Goal: Task Accomplishment & Management: Manage account settings

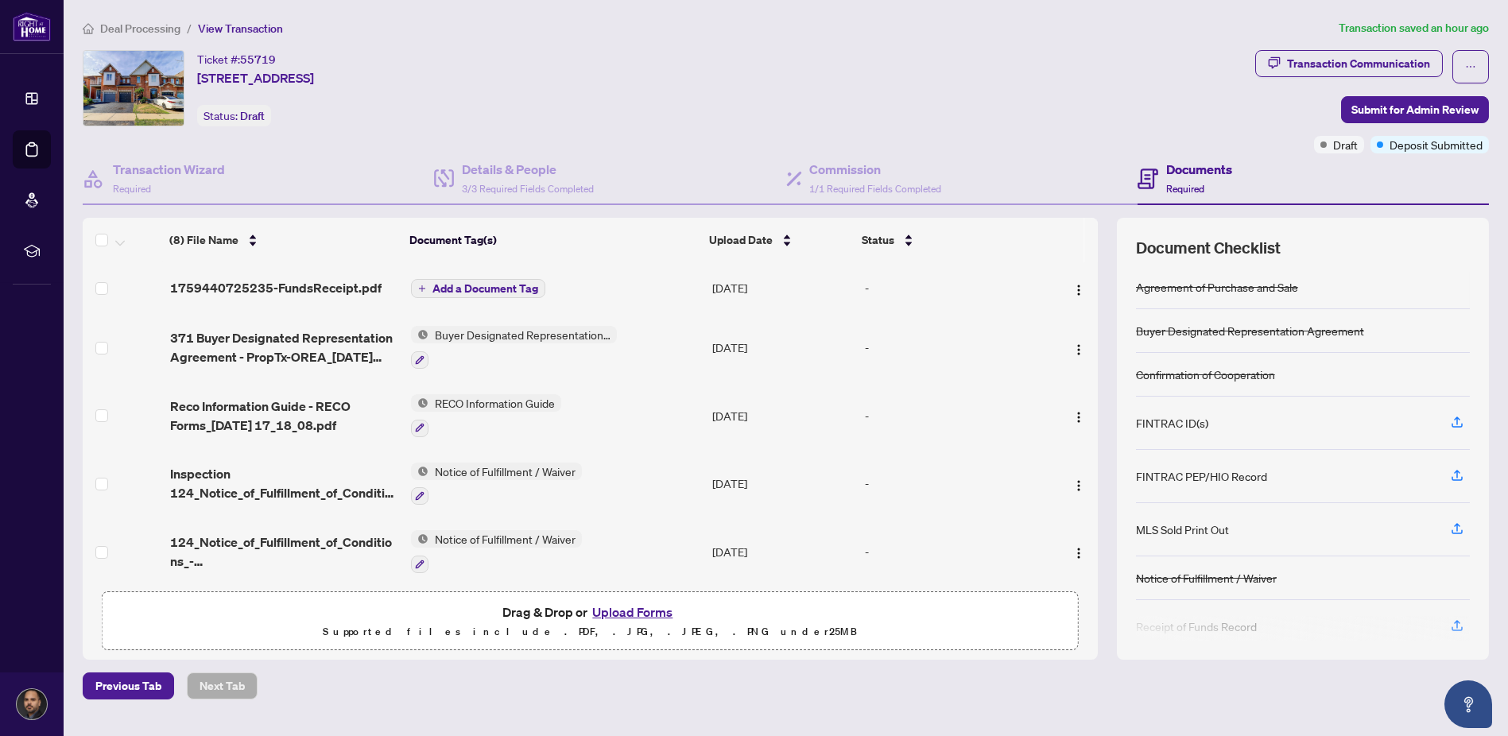
scroll to position [59, 0]
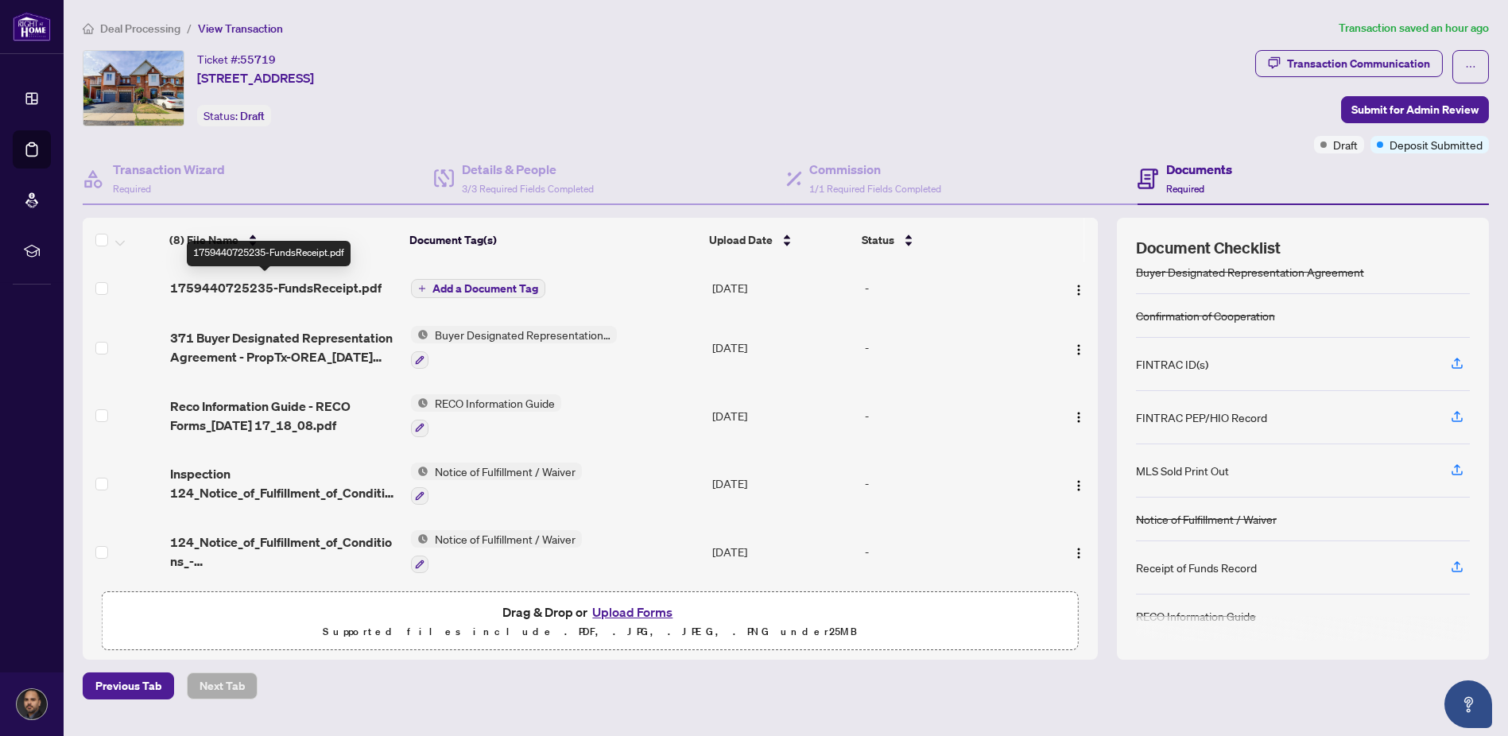
click at [324, 283] on span "1759440725235-FundsReceipt.pdf" at bounding box center [275, 287] width 211 height 19
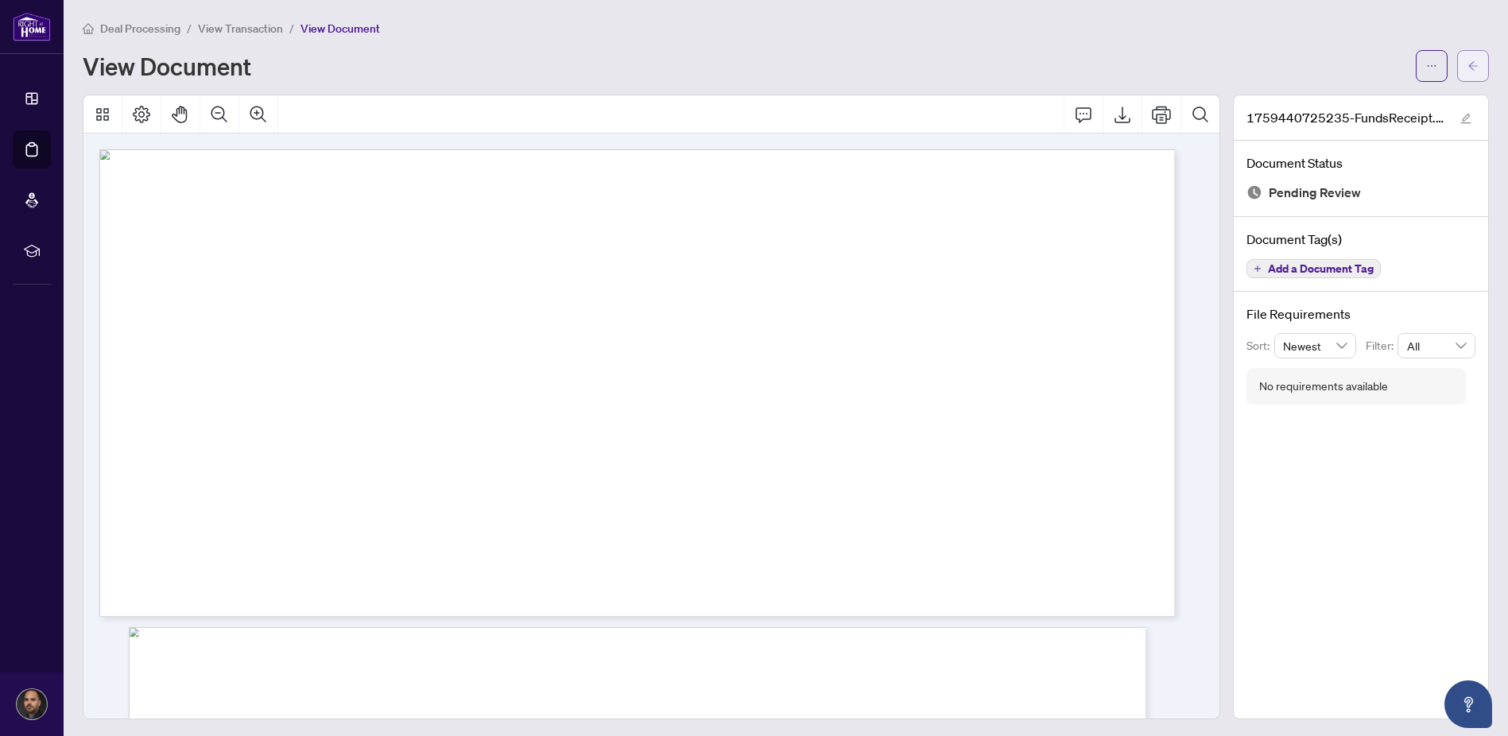
click at [1457, 67] on button "button" at bounding box center [1473, 66] width 32 height 32
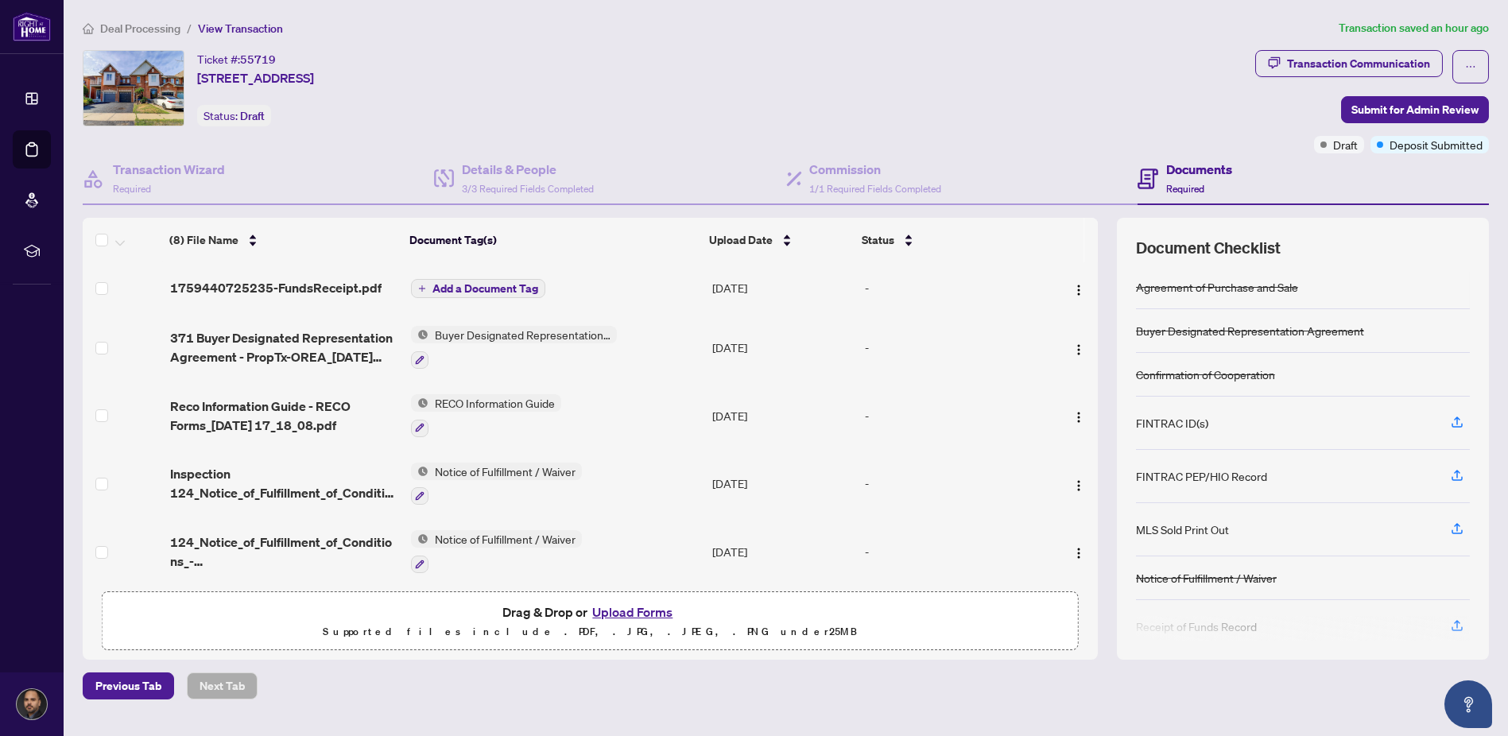
click at [469, 289] on span "Add a Document Tag" at bounding box center [485, 288] width 106 height 11
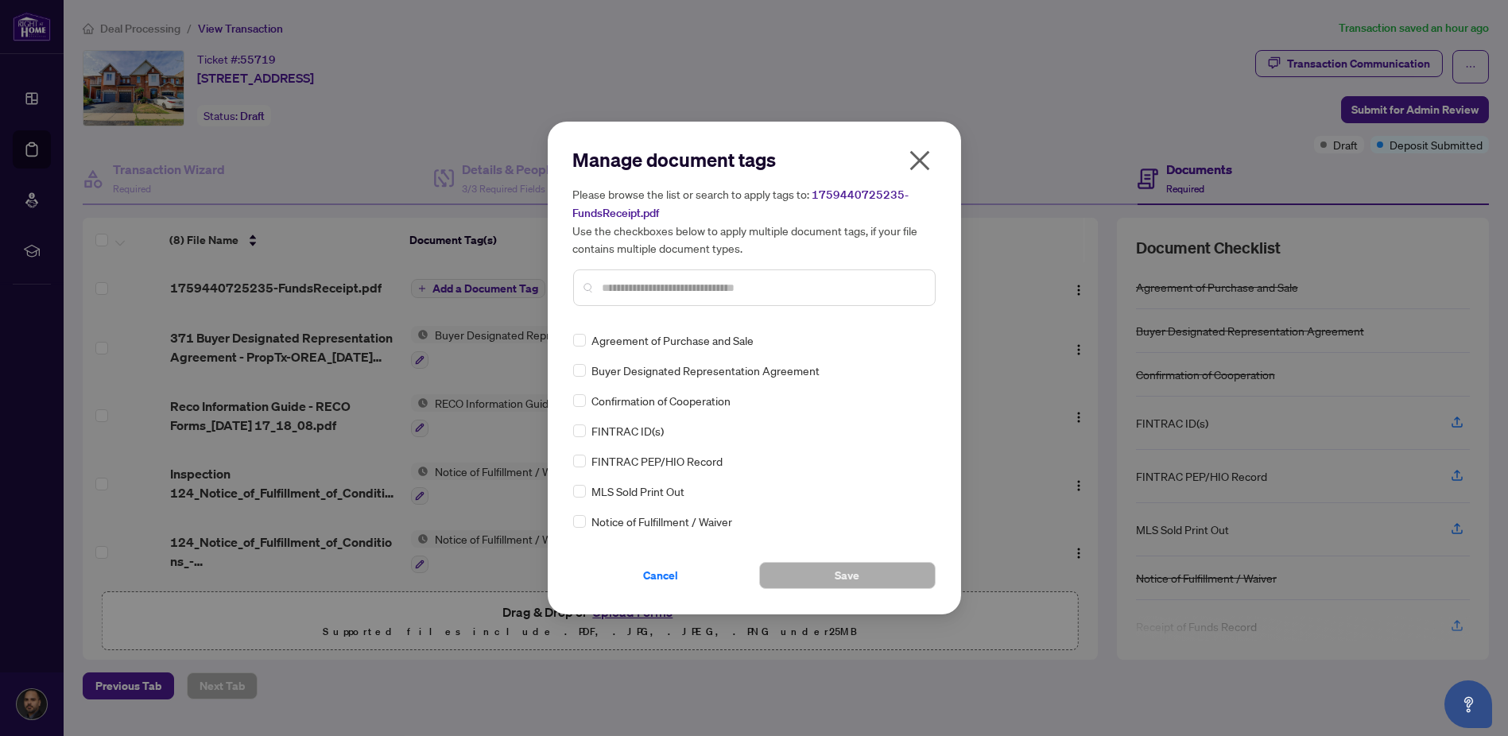
click at [688, 297] on div at bounding box center [754, 287] width 363 height 37
click at [692, 293] on input "text" at bounding box center [763, 287] width 320 height 17
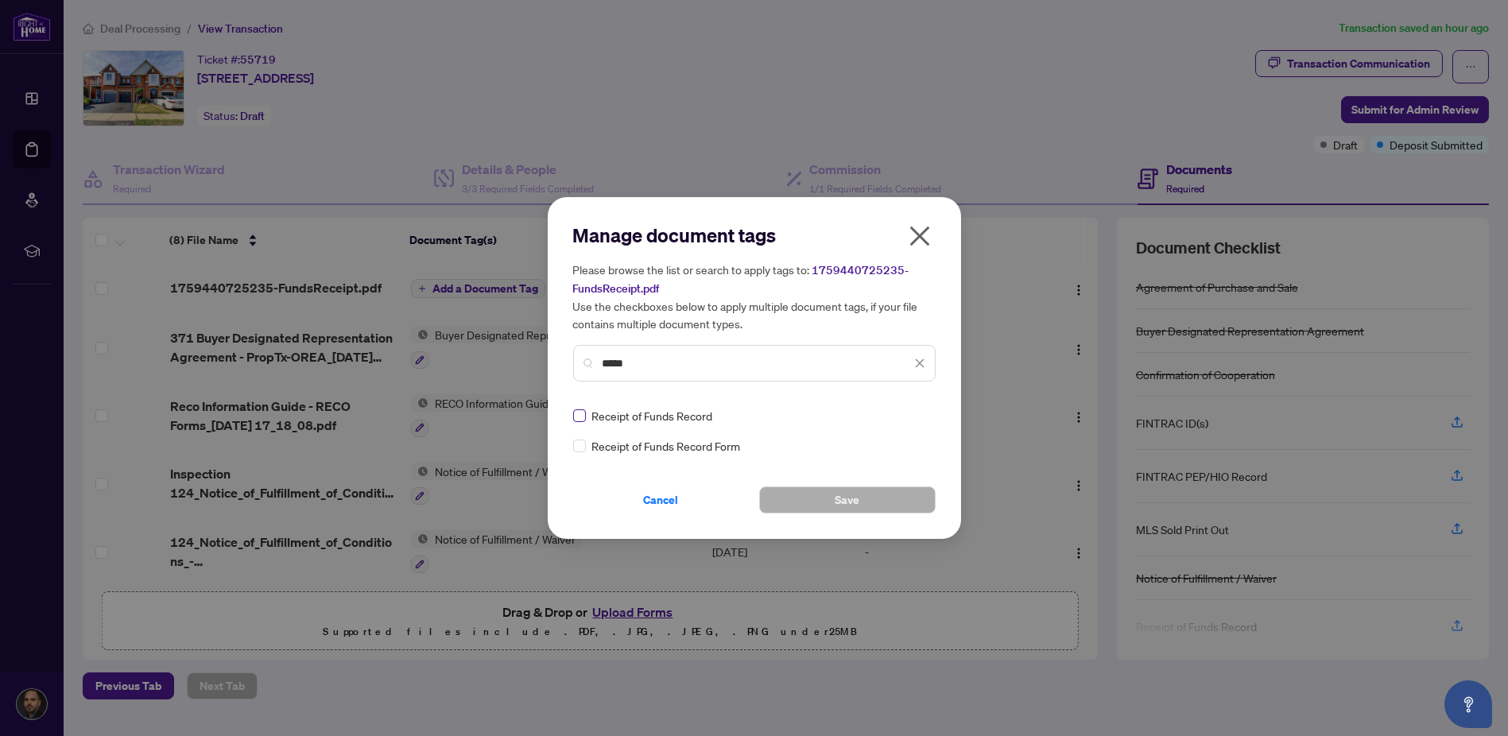
type input "*****"
click at [846, 496] on span "Save" at bounding box center [847, 499] width 25 height 25
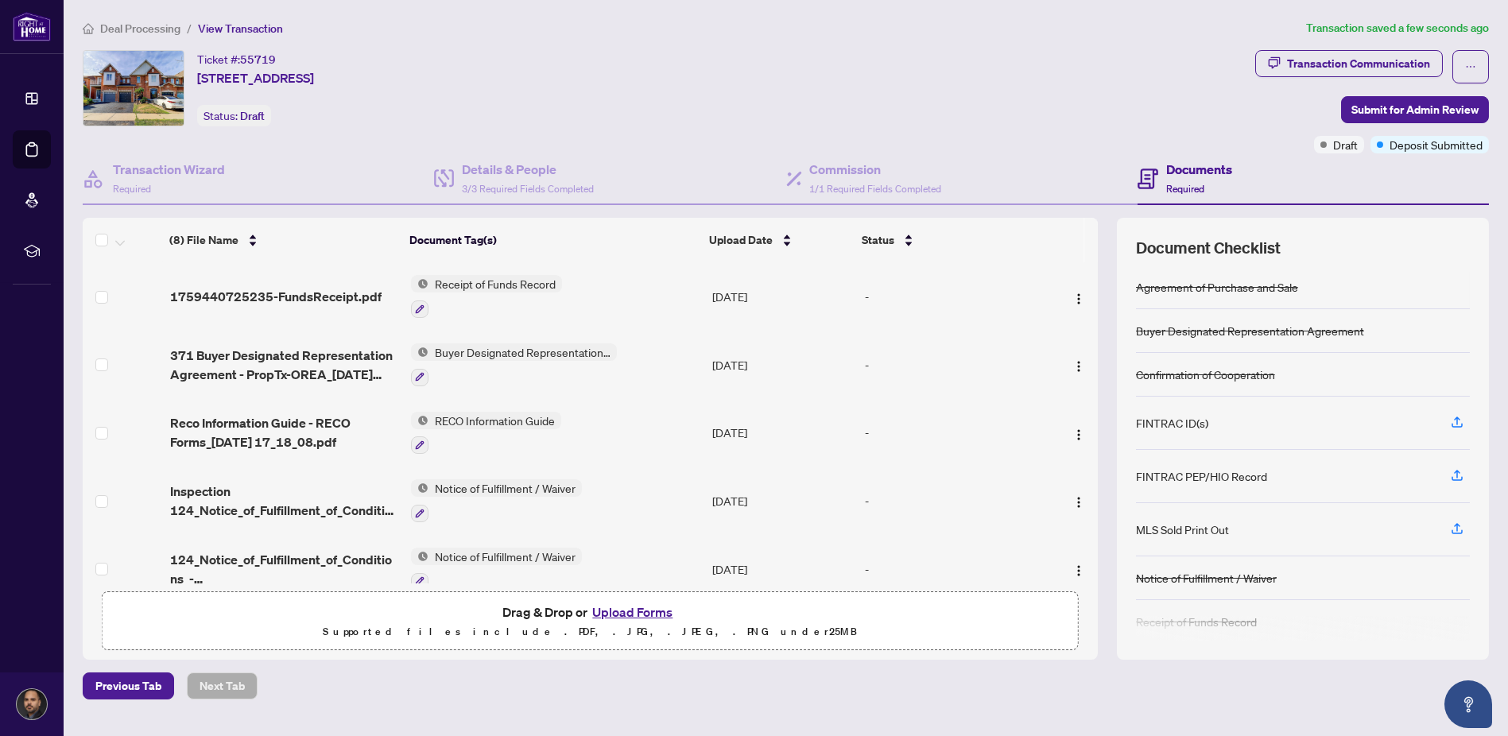
scroll to position [49, 0]
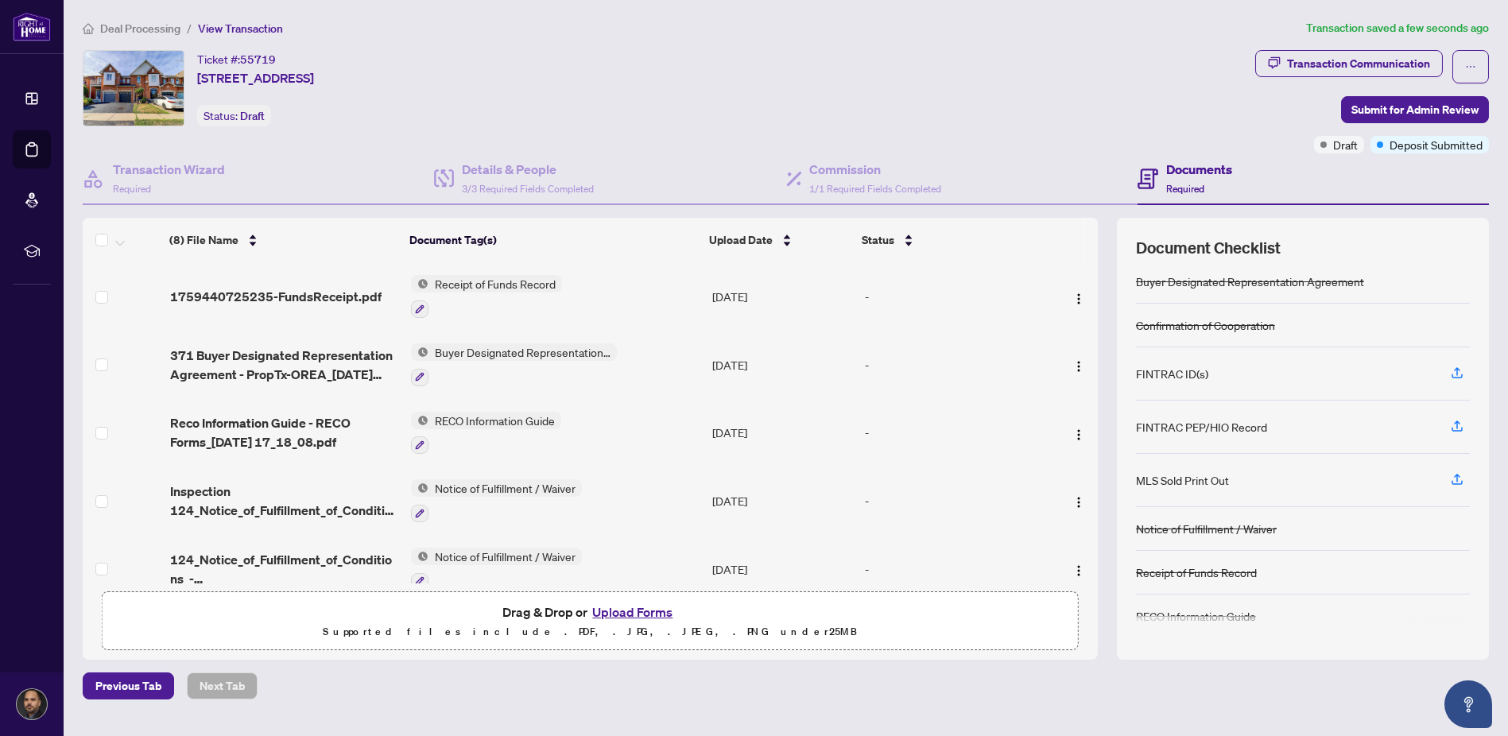
click at [428, 284] on span "Receipt of Funds Record" at bounding box center [495, 283] width 134 height 17
click at [455, 362] on span "Receipt of Funds Record" at bounding box center [481, 359] width 134 height 17
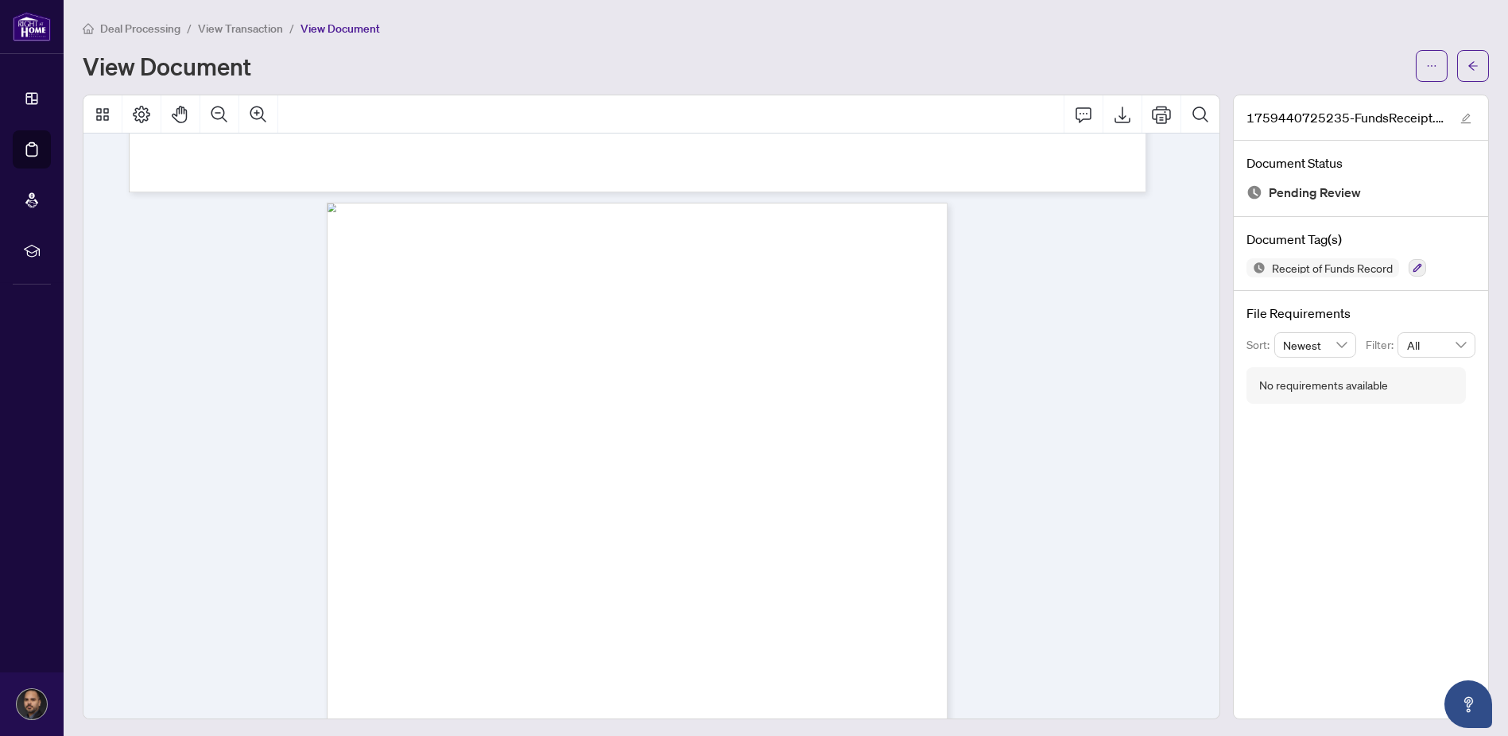
scroll to position [1305, 0]
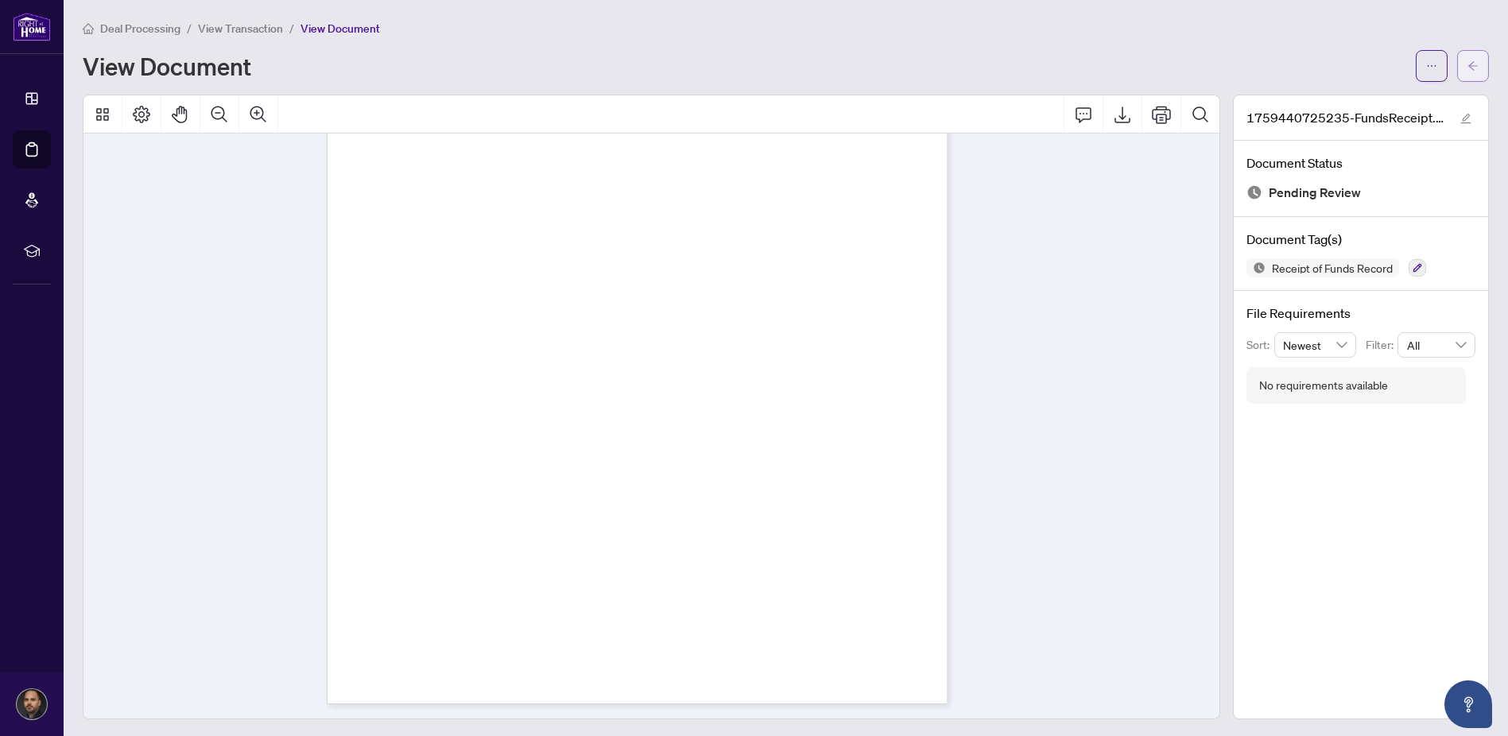
click at [1468, 63] on icon "arrow-left" at bounding box center [1473, 65] width 11 height 11
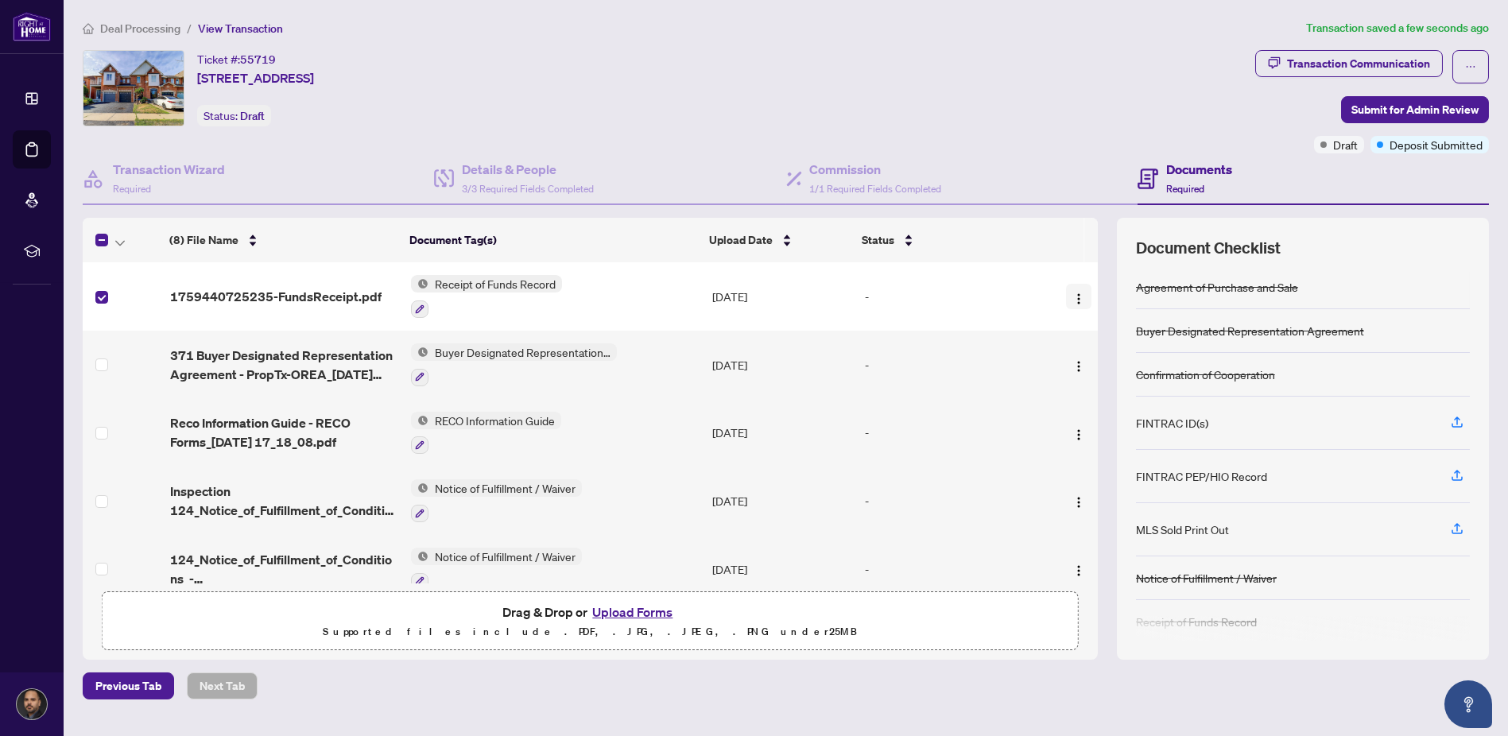
click at [1072, 293] on img "button" at bounding box center [1078, 299] width 13 height 13
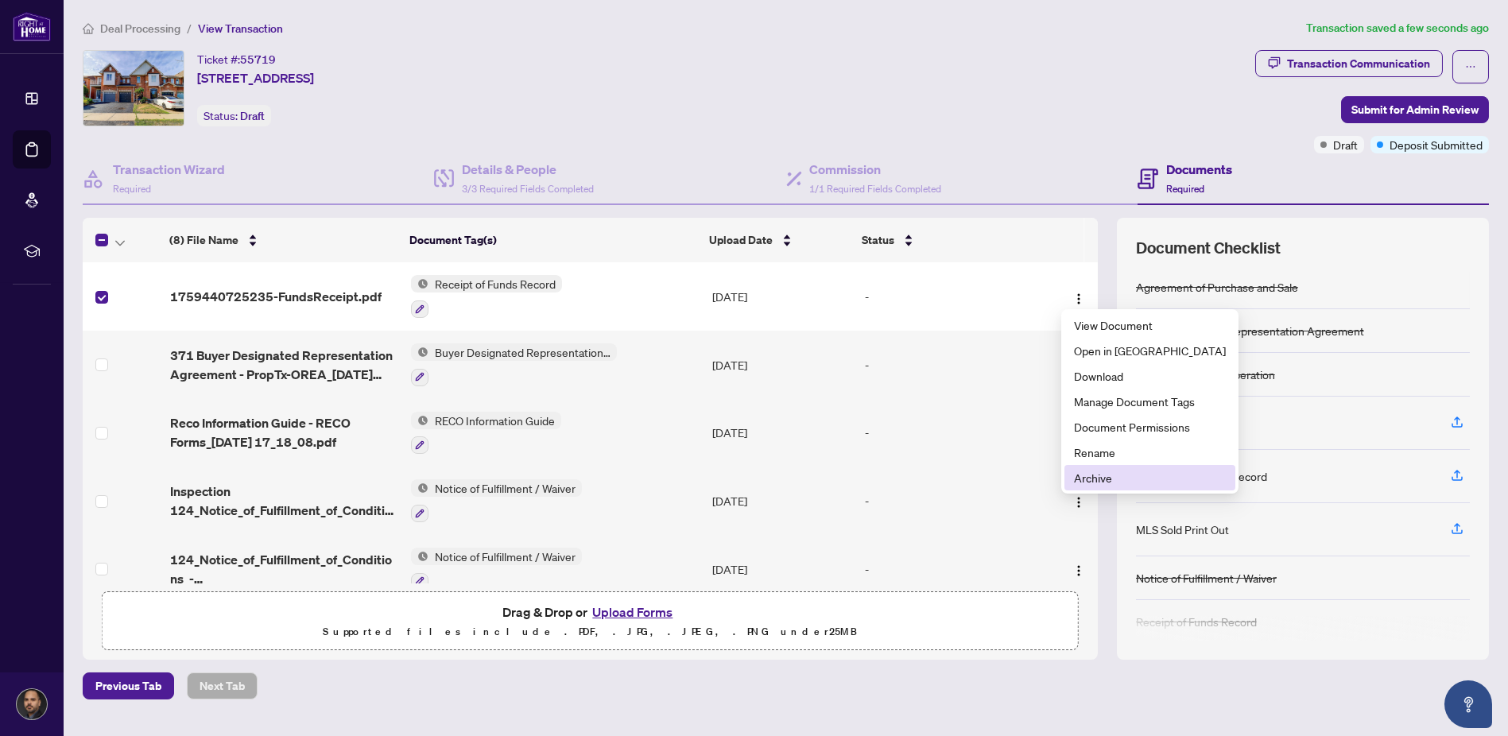
click at [1090, 473] on span "Archive" at bounding box center [1150, 477] width 152 height 17
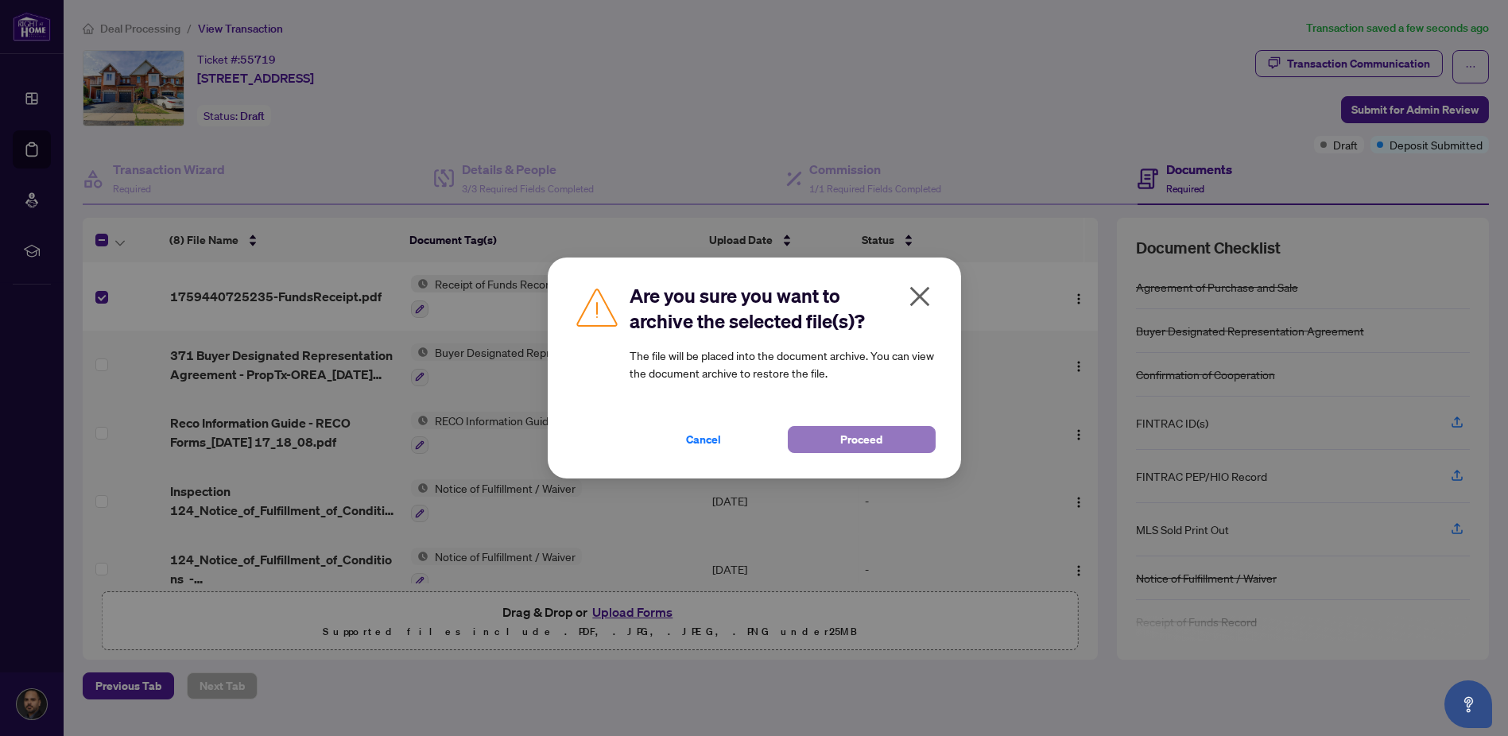
click at [867, 434] on span "Proceed" at bounding box center [861, 439] width 42 height 25
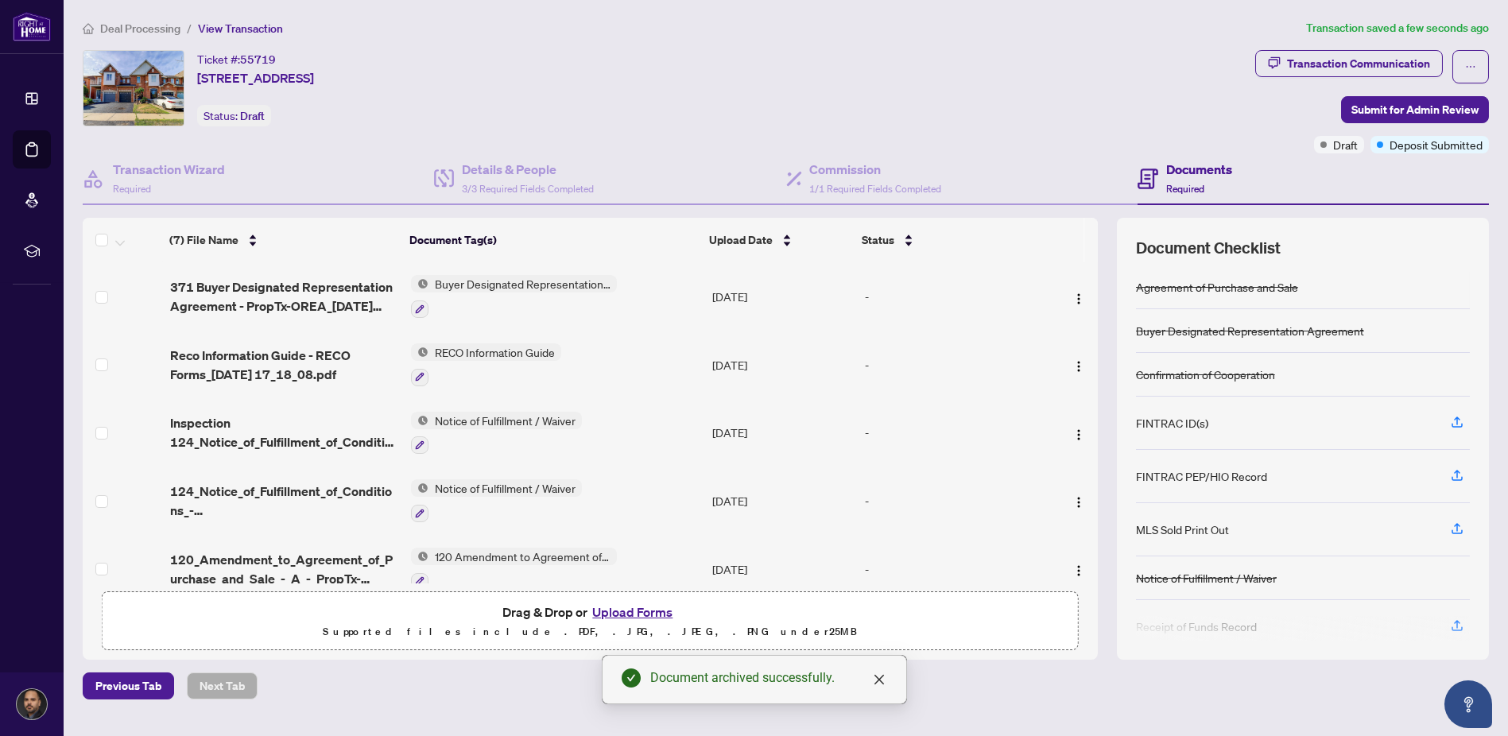
scroll to position [59, 0]
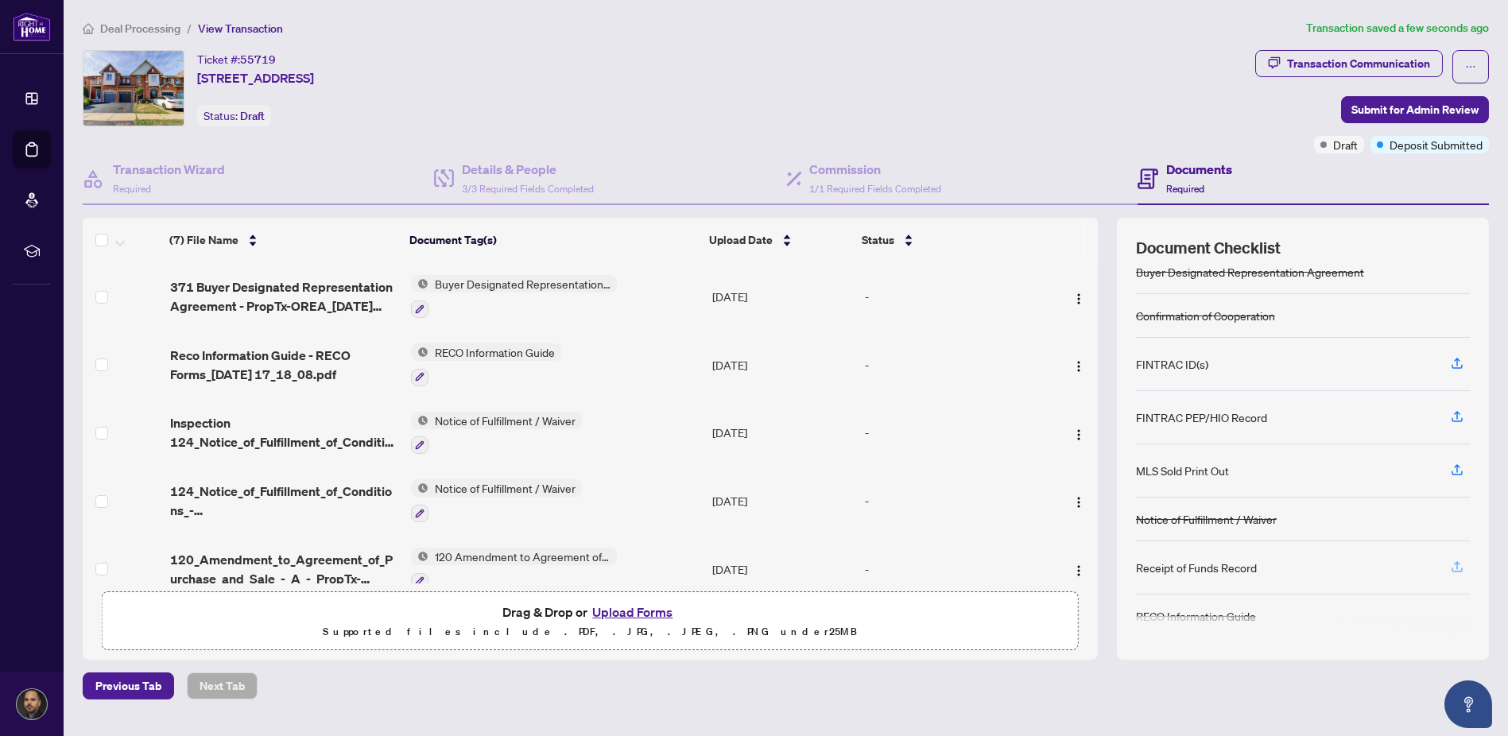
click at [1460, 561] on icon "button" at bounding box center [1457, 565] width 6 height 8
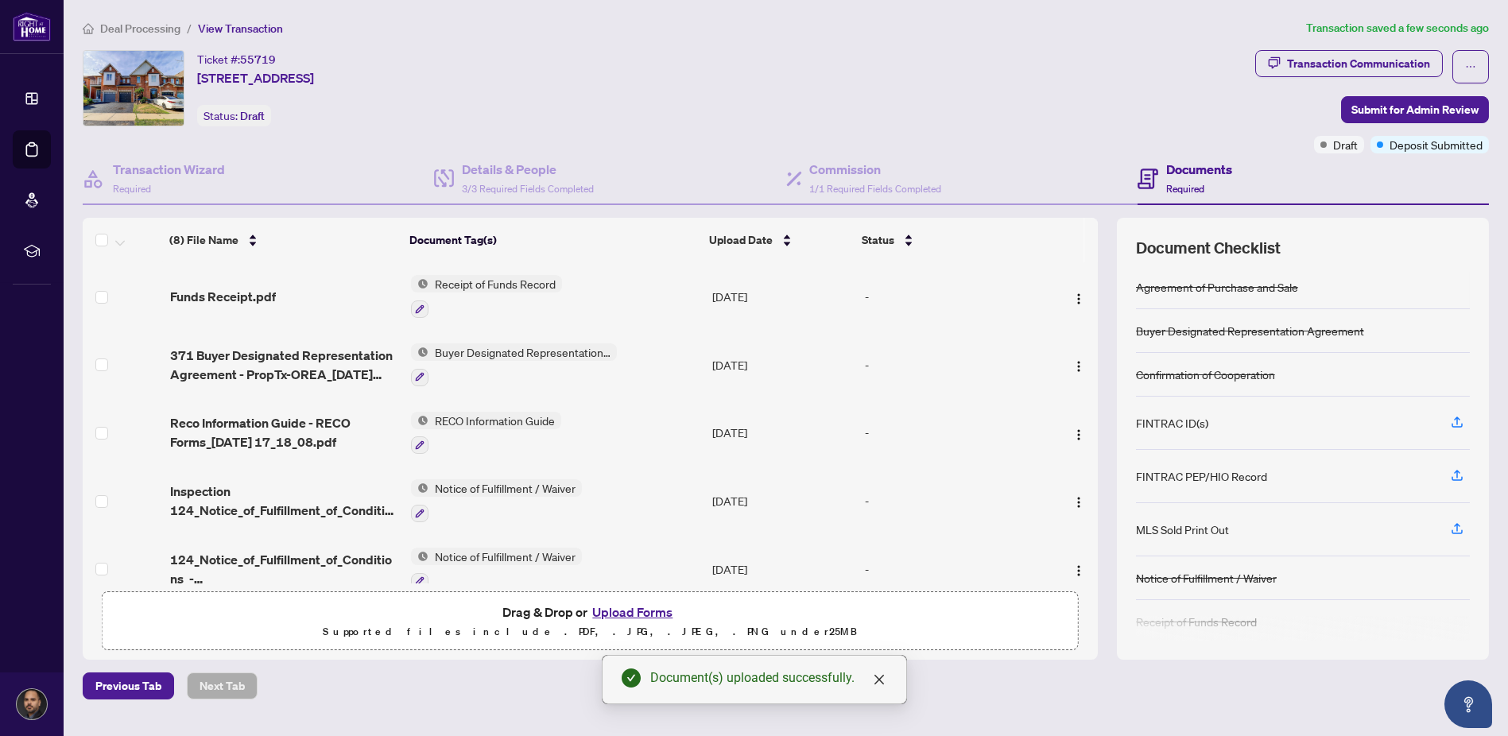
click at [605, 610] on button "Upload Forms" at bounding box center [632, 612] width 90 height 21
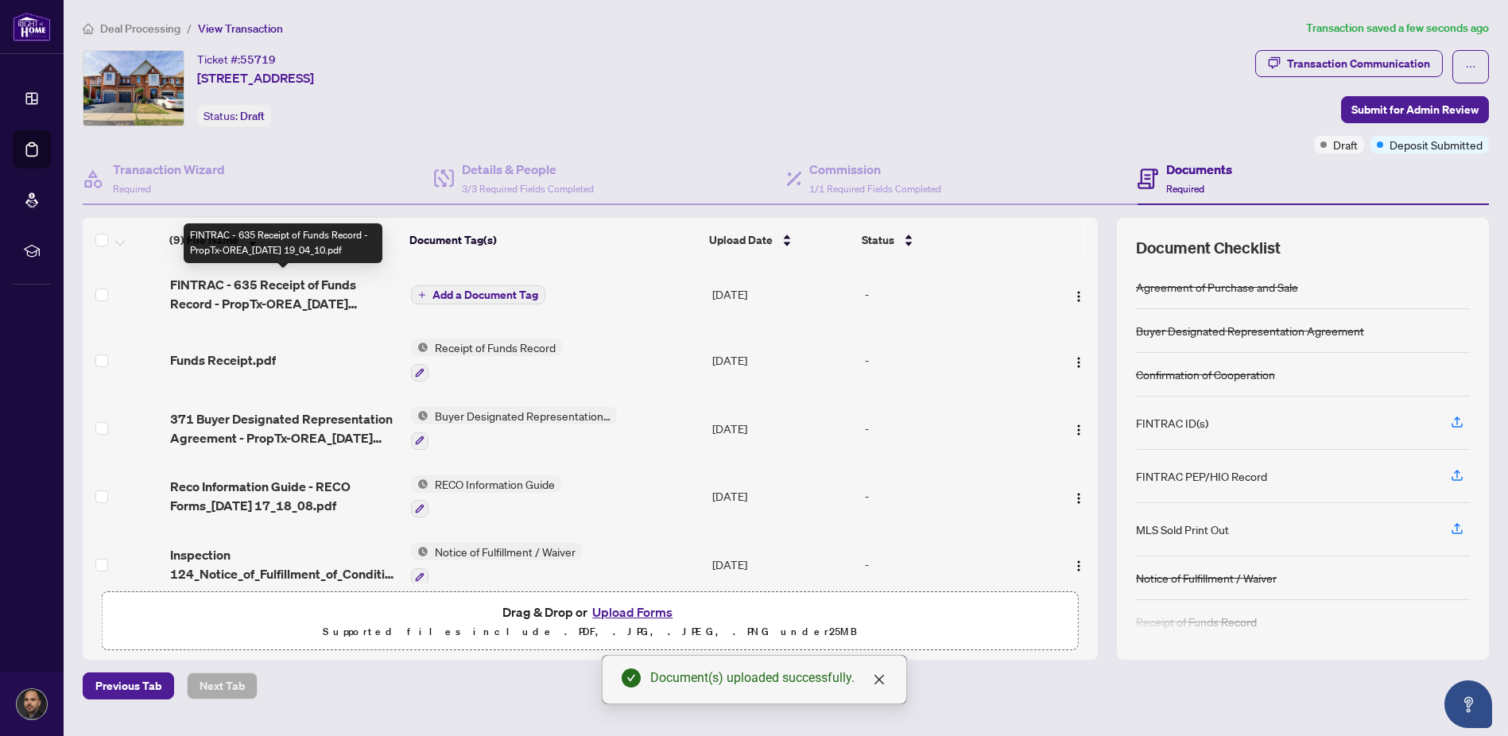
click at [252, 282] on span "FINTRAC - 635 Receipt of Funds Record - PropTx-OREA_[DATE] 19_04_10.pdf" at bounding box center [284, 294] width 228 height 38
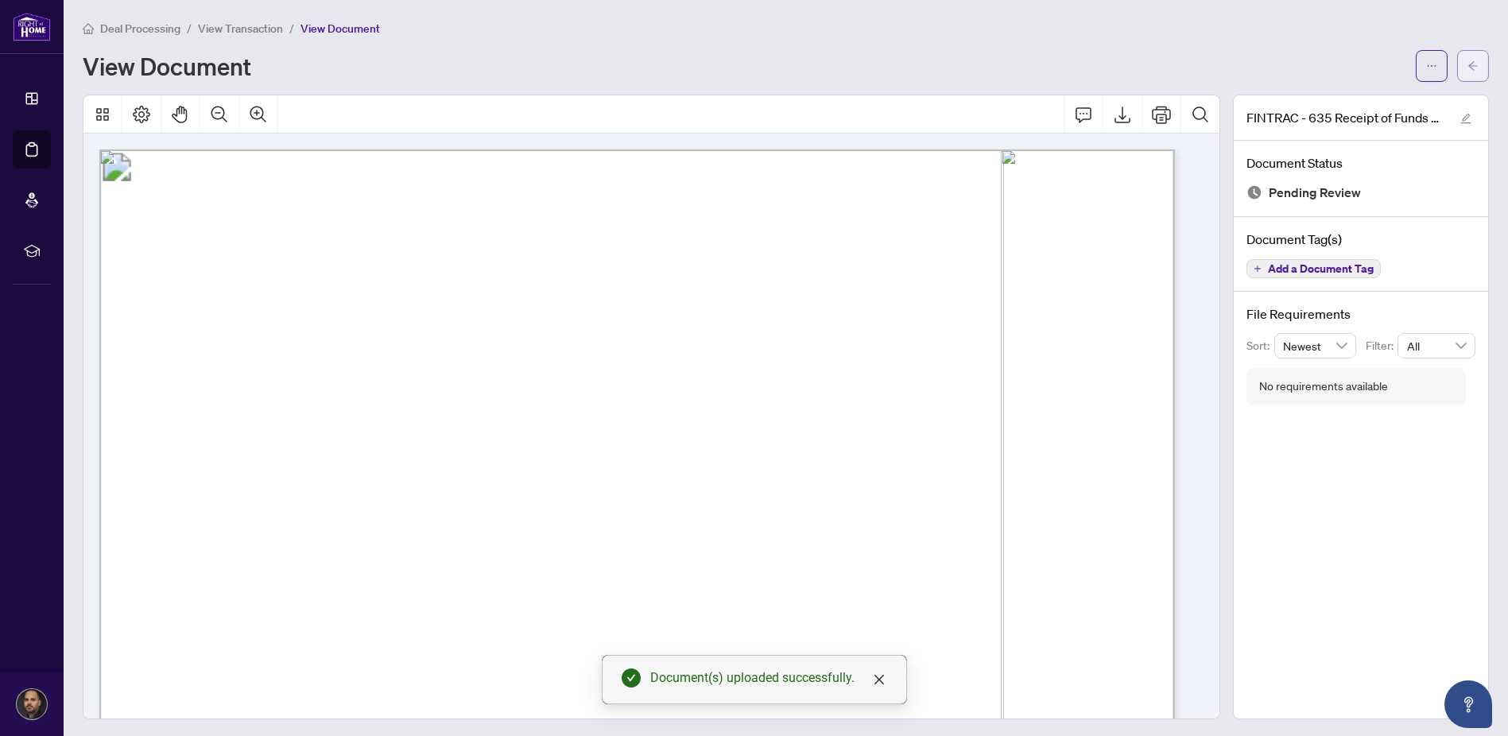
click at [1468, 68] on icon "arrow-left" at bounding box center [1473, 65] width 10 height 9
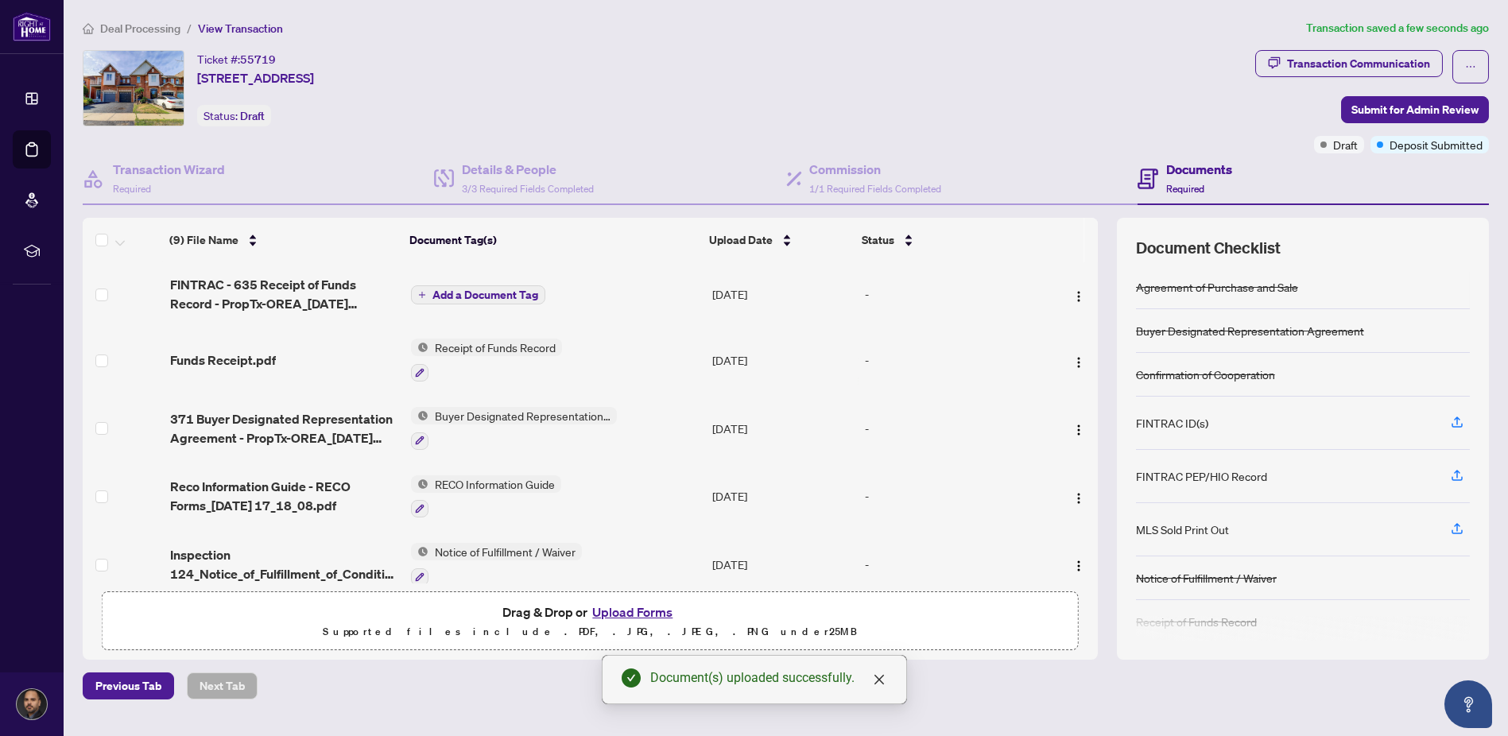
click at [452, 289] on span "Add a Document Tag" at bounding box center [485, 294] width 106 height 11
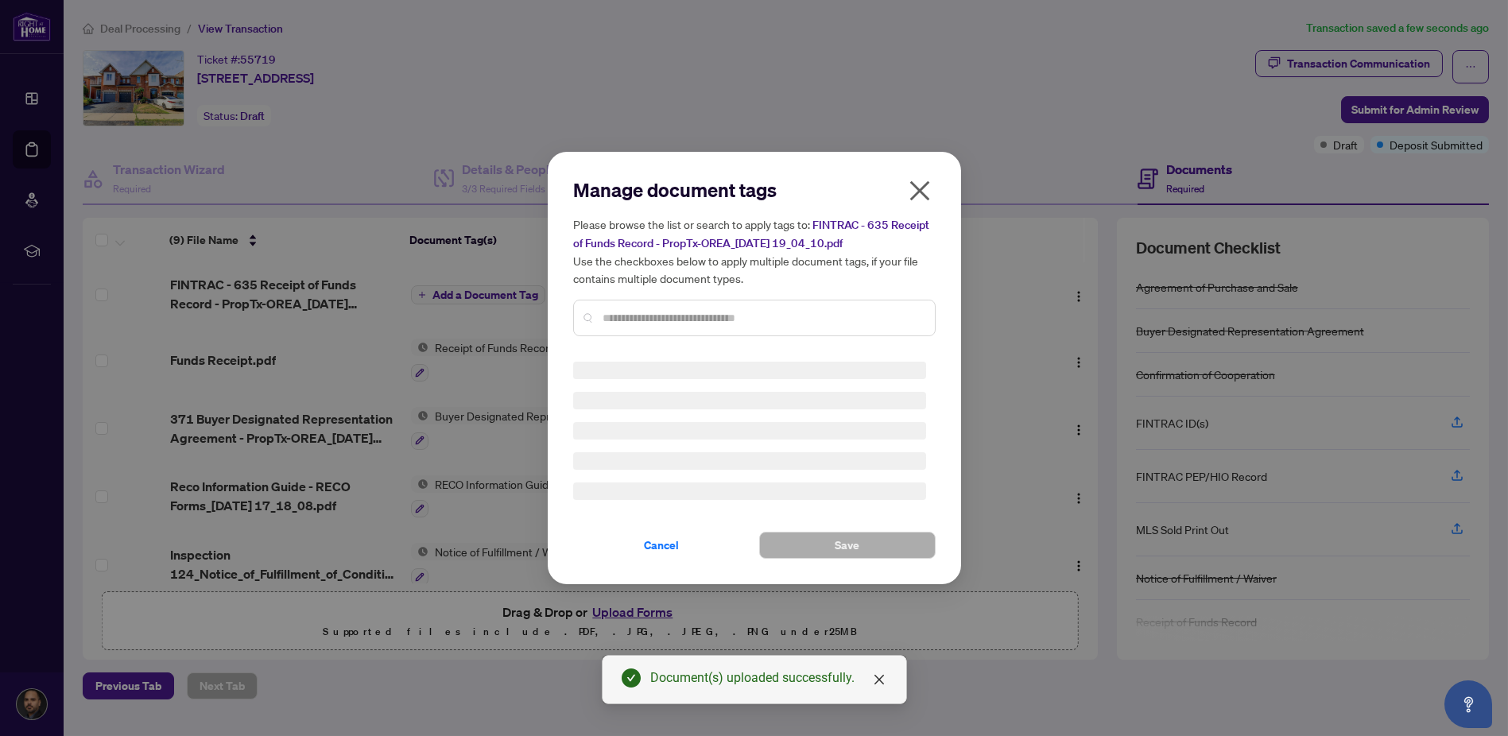
click at [645, 302] on div at bounding box center [754, 318] width 363 height 37
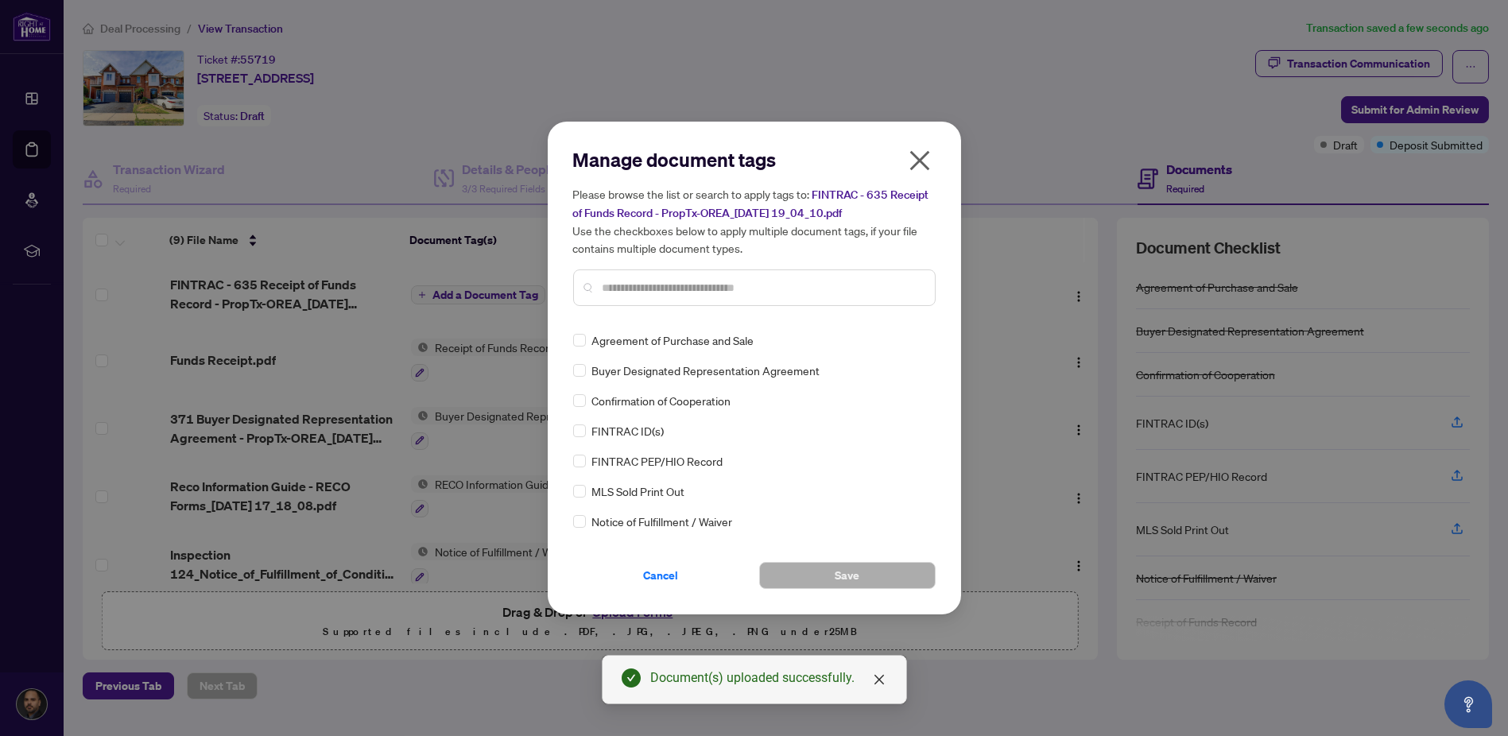
click at [642, 316] on div "Manage document tags Please browse the list or search to apply tags to: FINTRAC…" at bounding box center [754, 233] width 363 height 172
click at [641, 284] on input "text" at bounding box center [763, 287] width 320 height 17
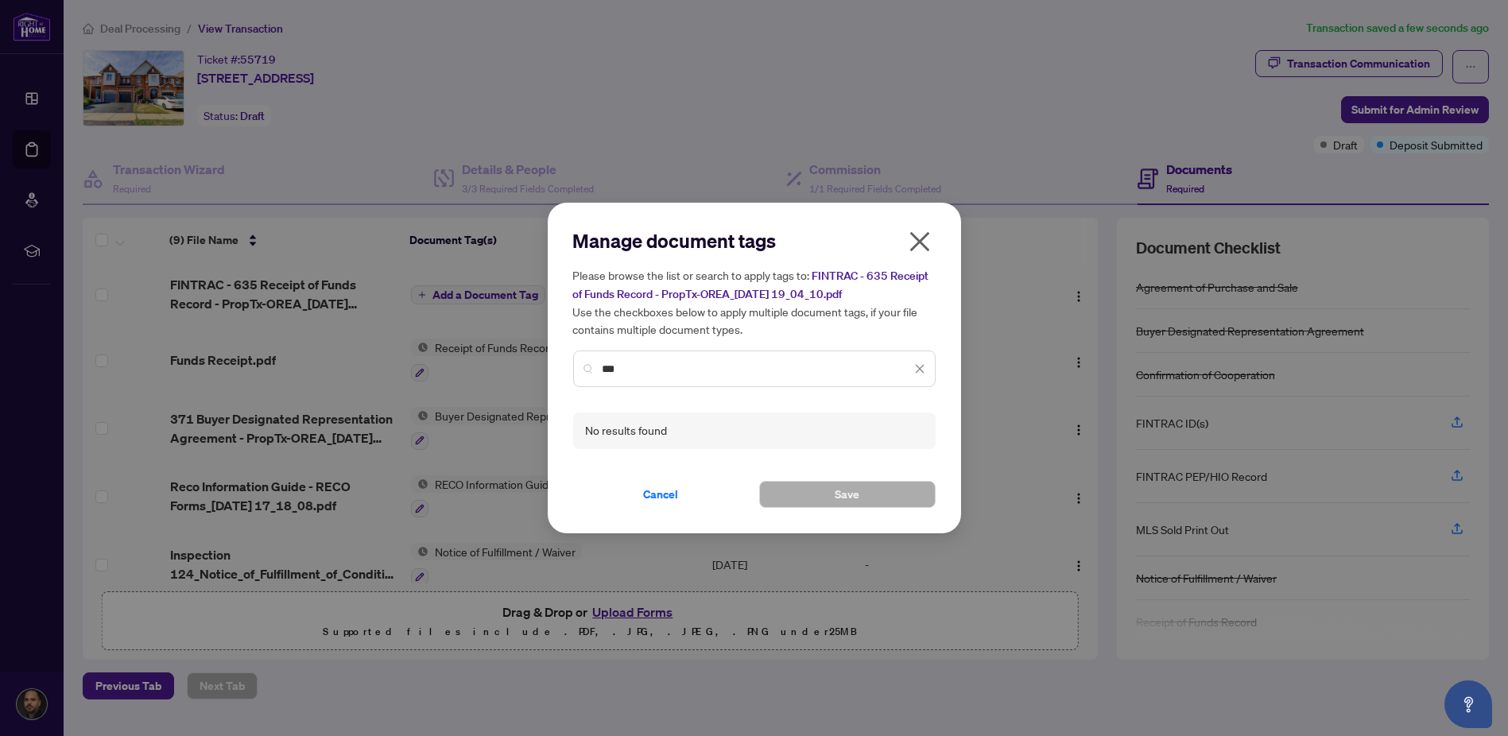
click at [548, 370] on div "Manage document tags Please browse the list or search to apply tags to: FINTRAC…" at bounding box center [754, 368] width 413 height 331
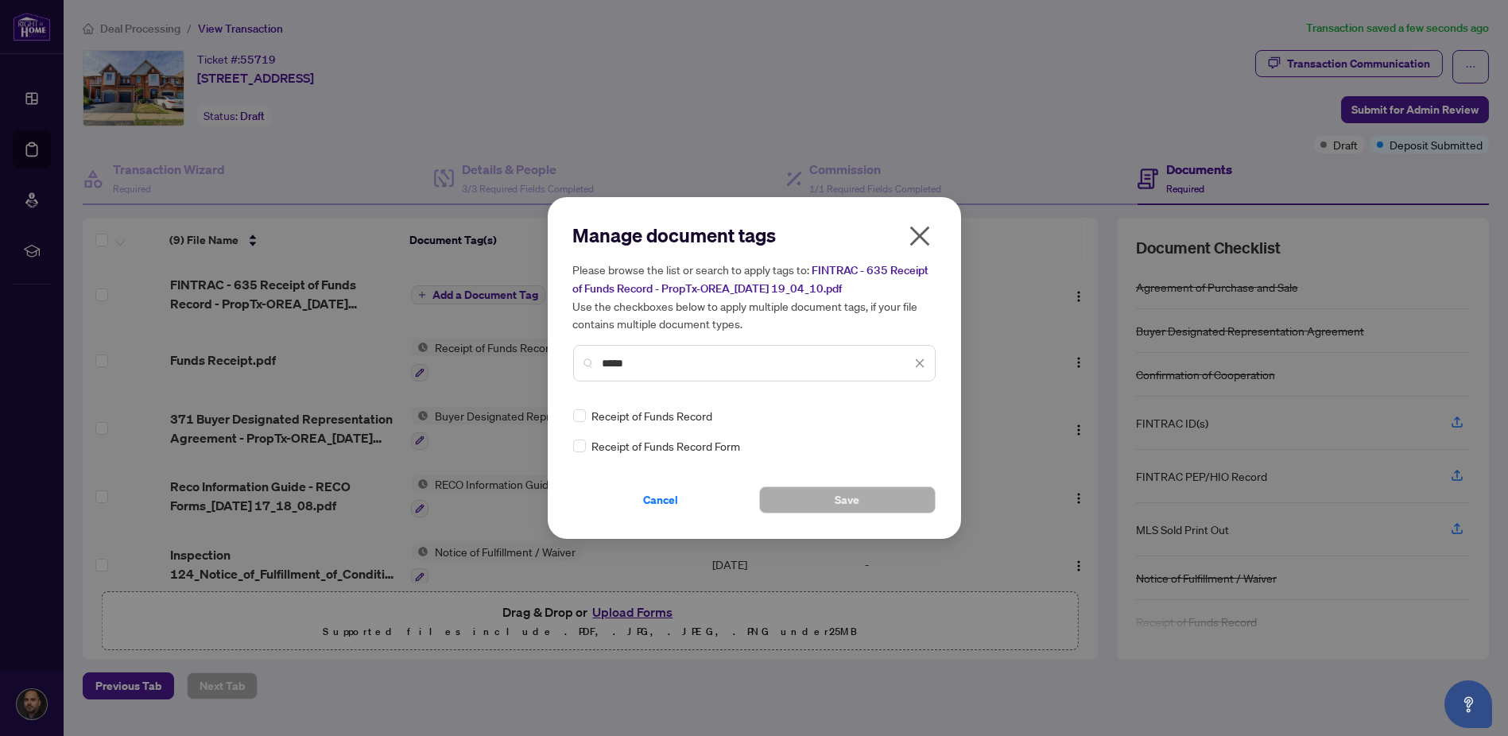
type input "*****"
click at [839, 491] on span "Save" at bounding box center [847, 499] width 25 height 25
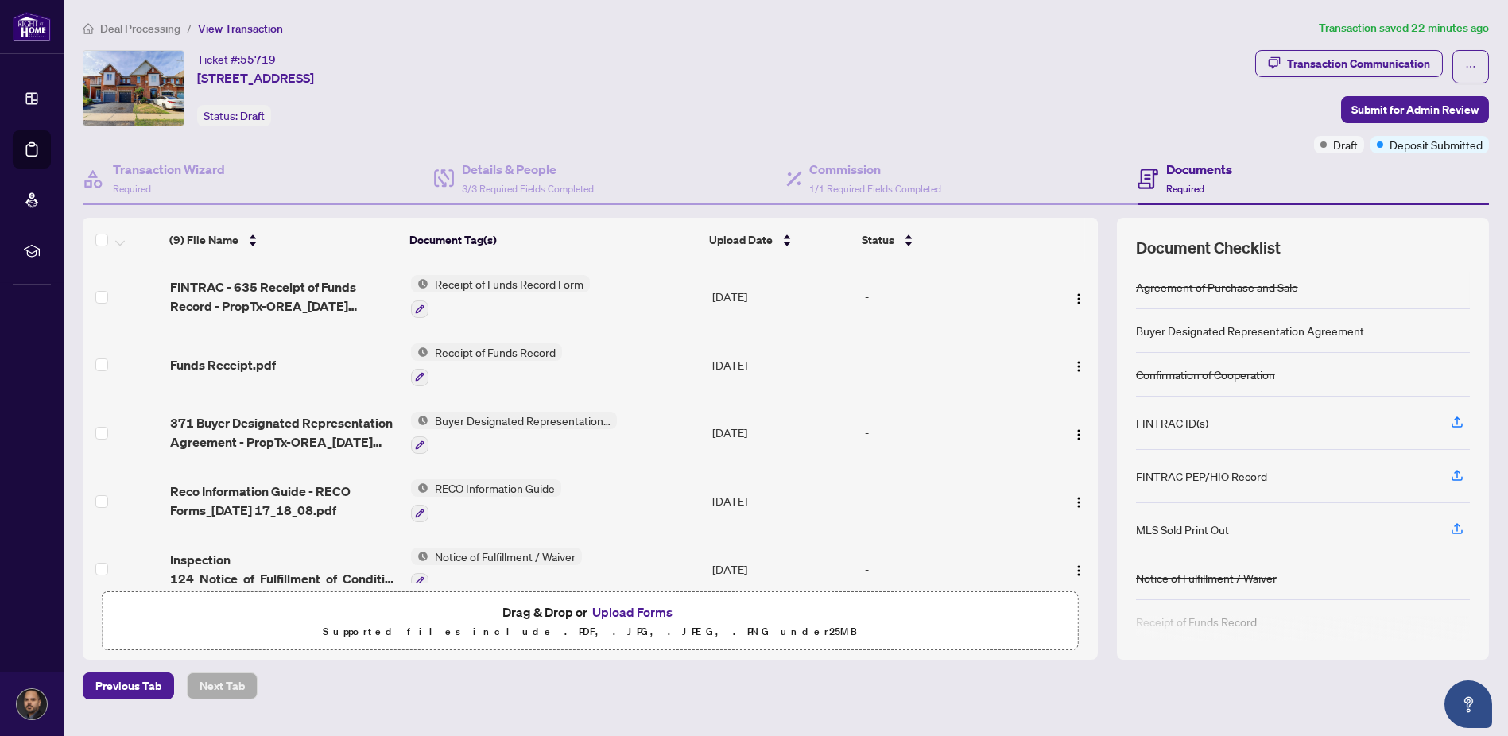
click at [629, 603] on button "Upload Forms" at bounding box center [632, 612] width 90 height 21
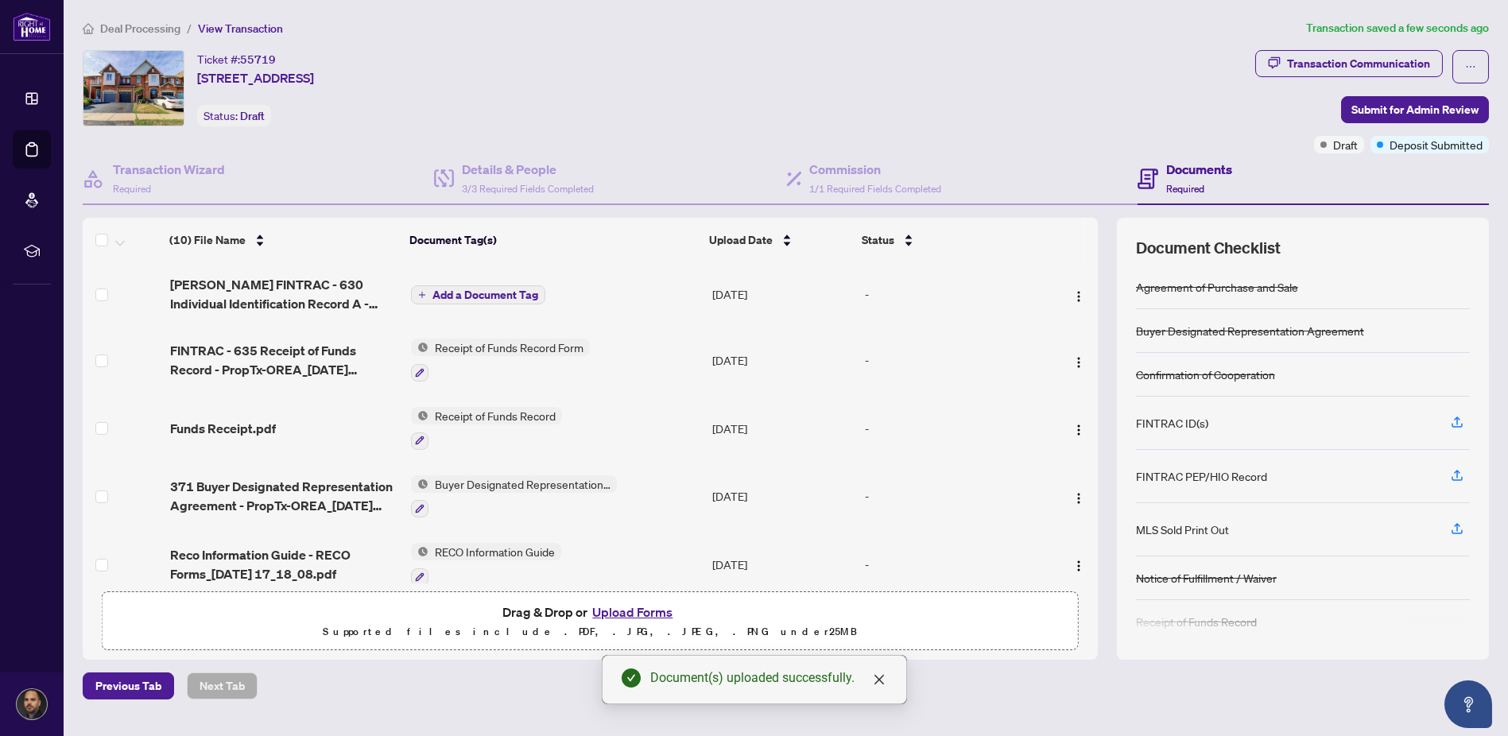
click at [475, 293] on span "Add a Document Tag" at bounding box center [485, 294] width 106 height 11
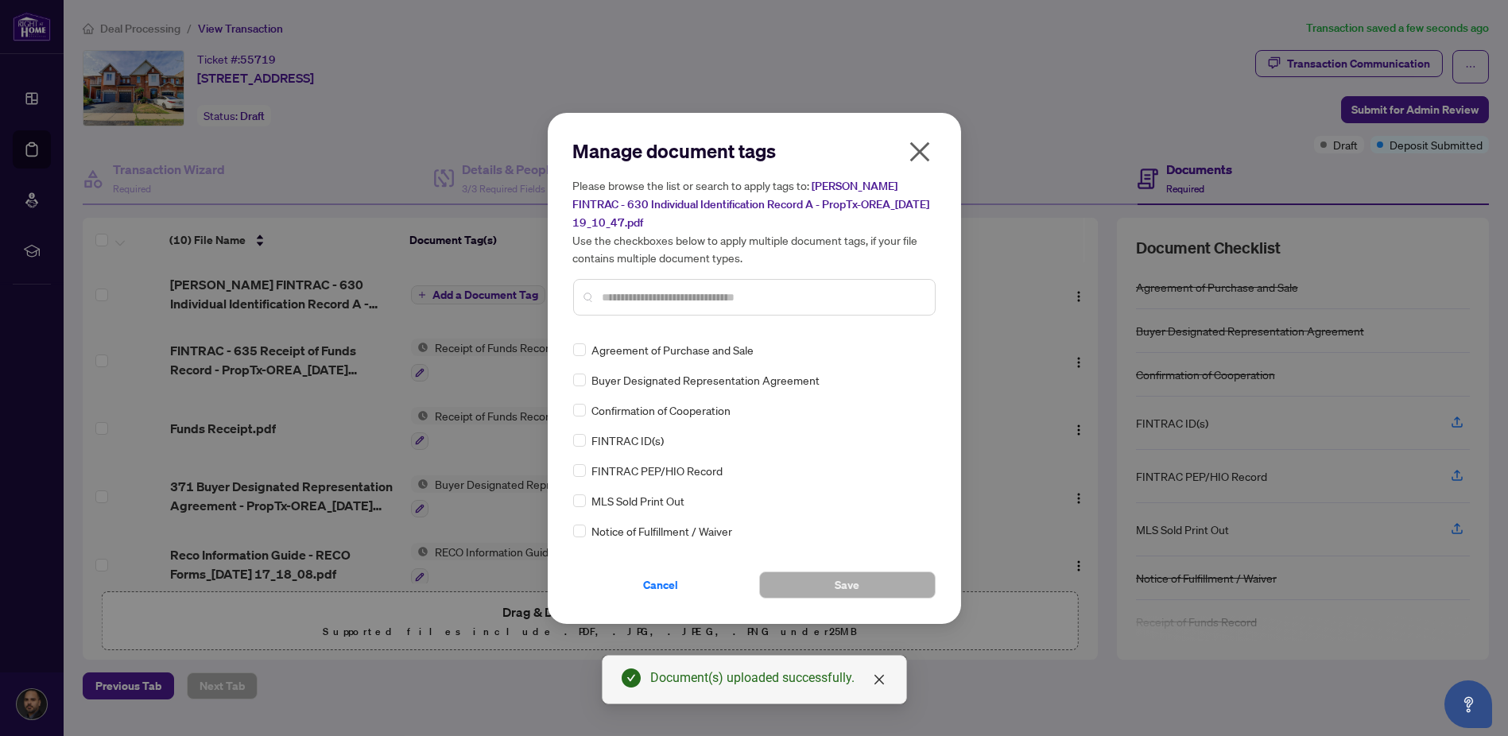
click at [655, 289] on input "text" at bounding box center [763, 297] width 320 height 17
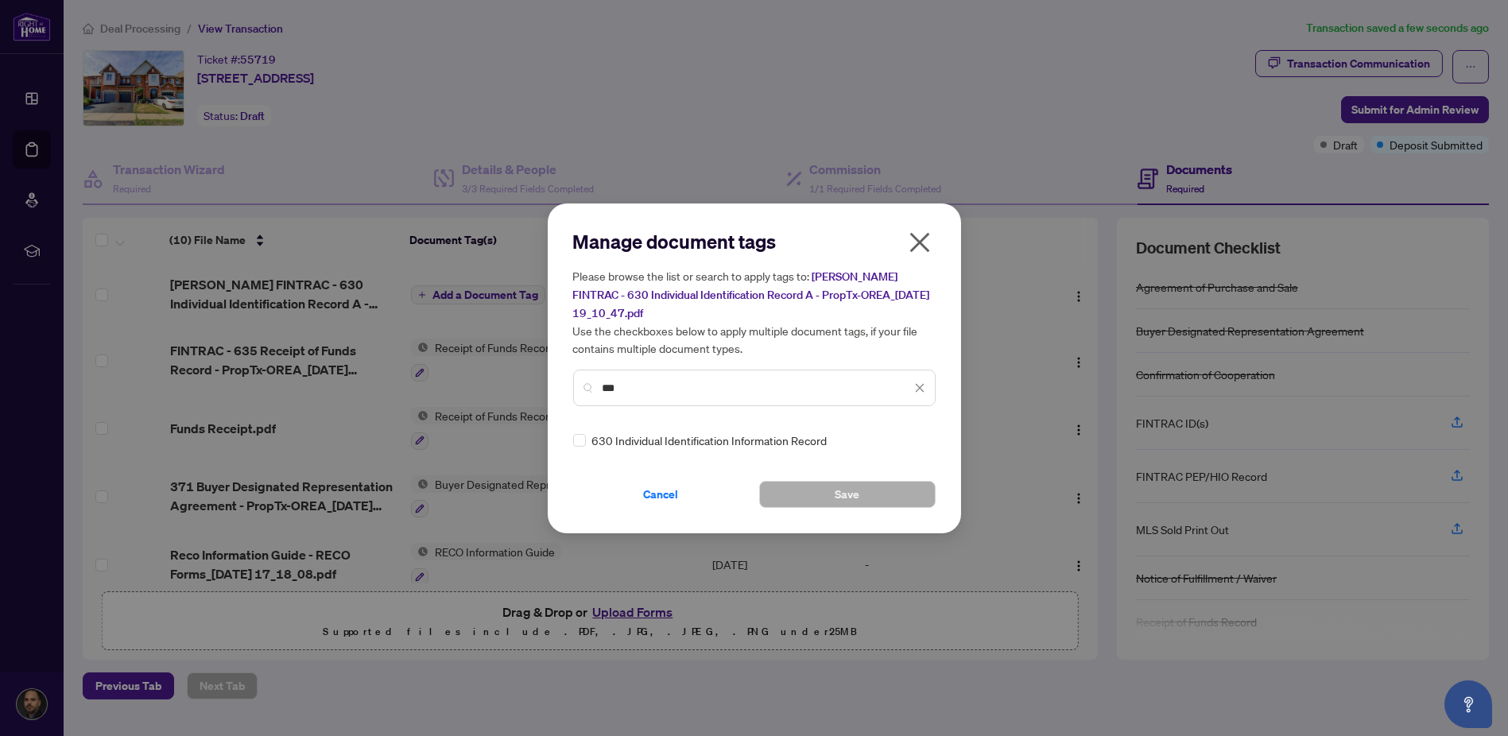
drag, startPoint x: 634, startPoint y: 384, endPoint x: 595, endPoint y: 382, distance: 39.0
click at [595, 382] on div "***" at bounding box center [754, 388] width 363 height 37
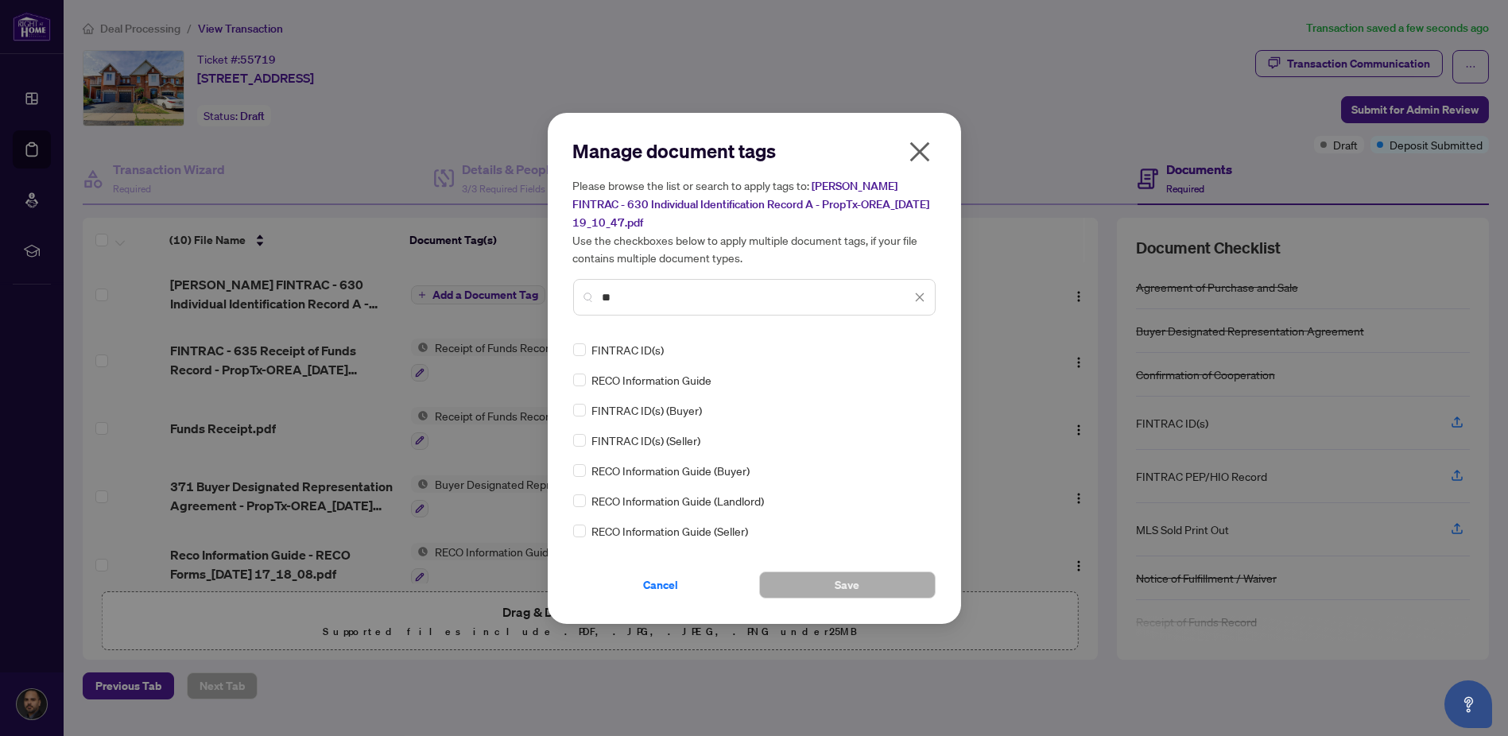
type input "**"
click at [824, 580] on button "Save" at bounding box center [847, 585] width 176 height 27
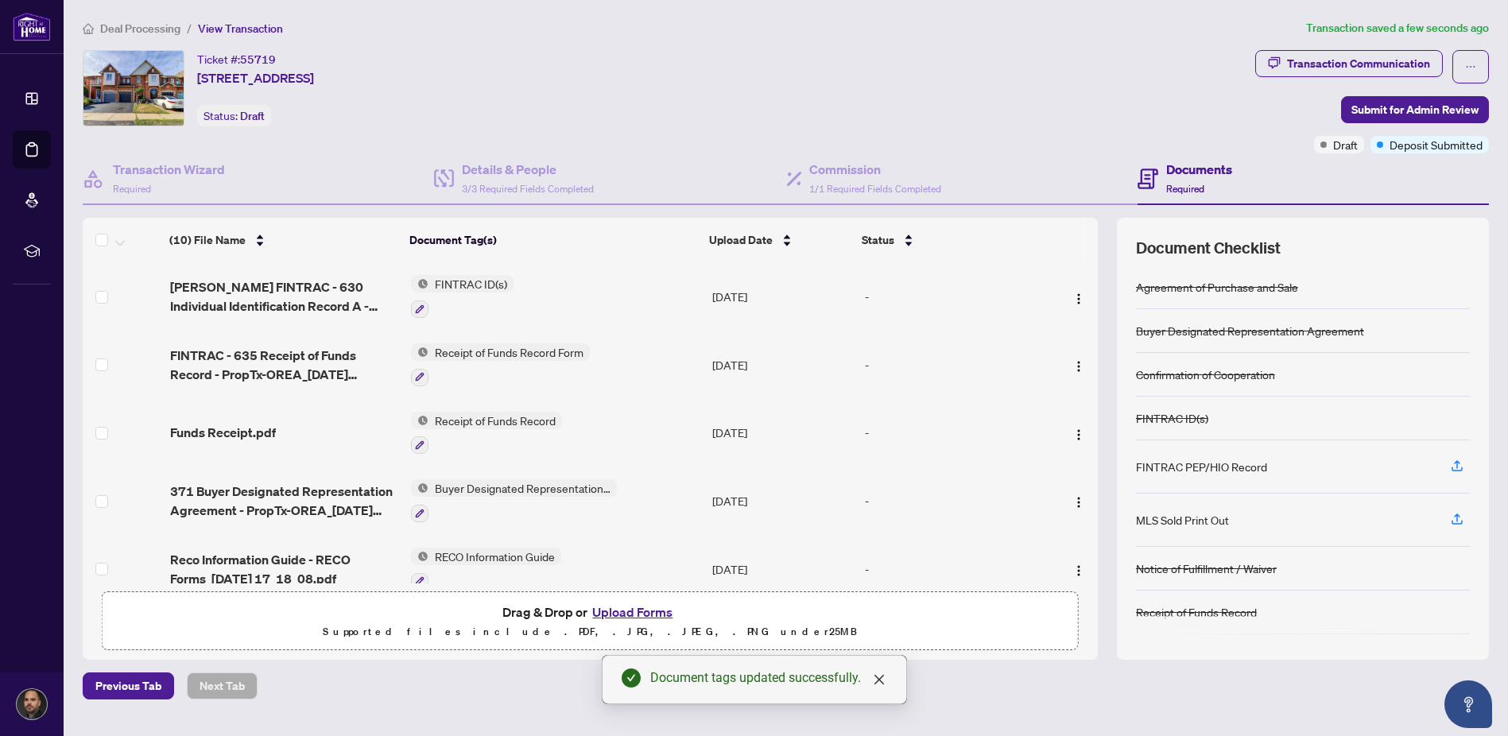
click at [662, 605] on button "Upload Forms" at bounding box center [632, 612] width 90 height 21
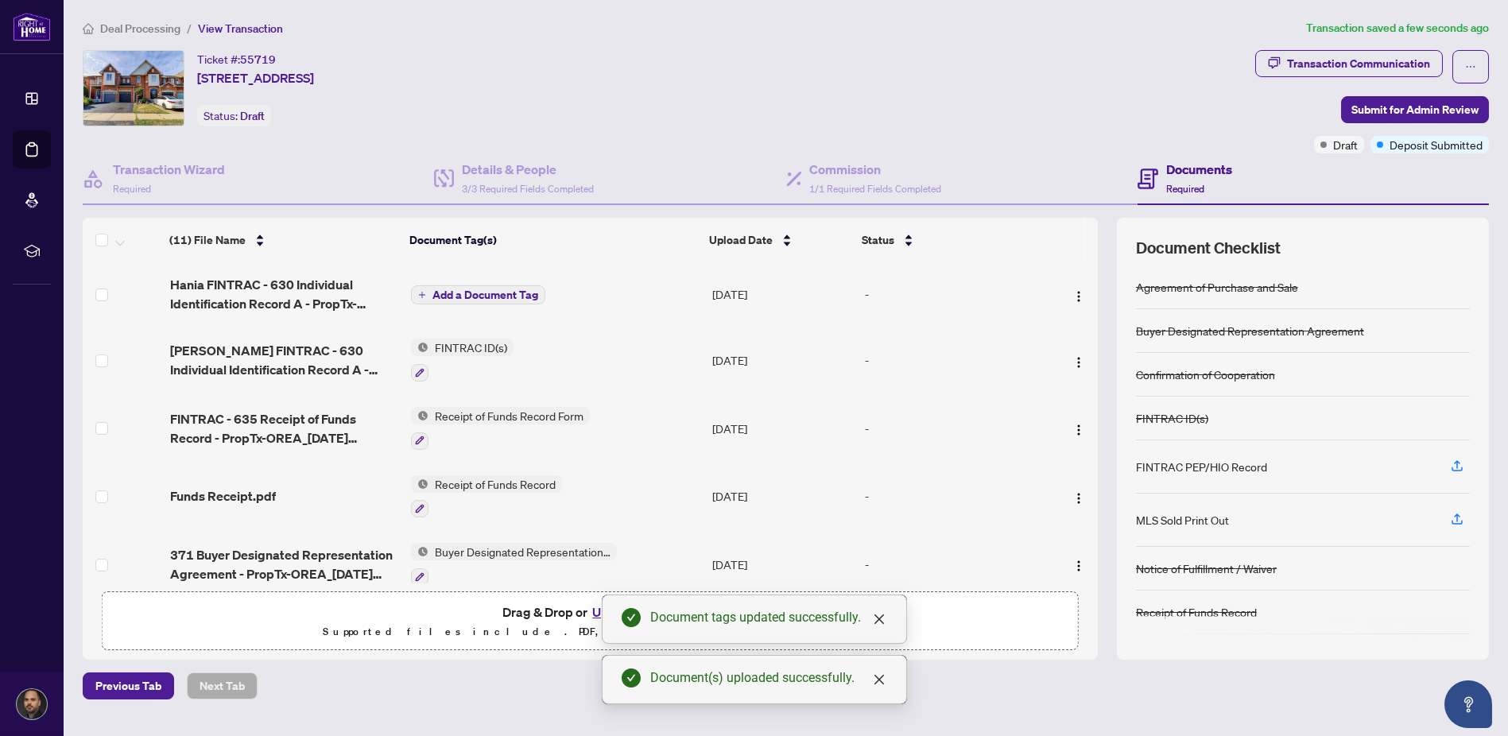
click at [509, 298] on span "Add a Document Tag" at bounding box center [485, 294] width 106 height 11
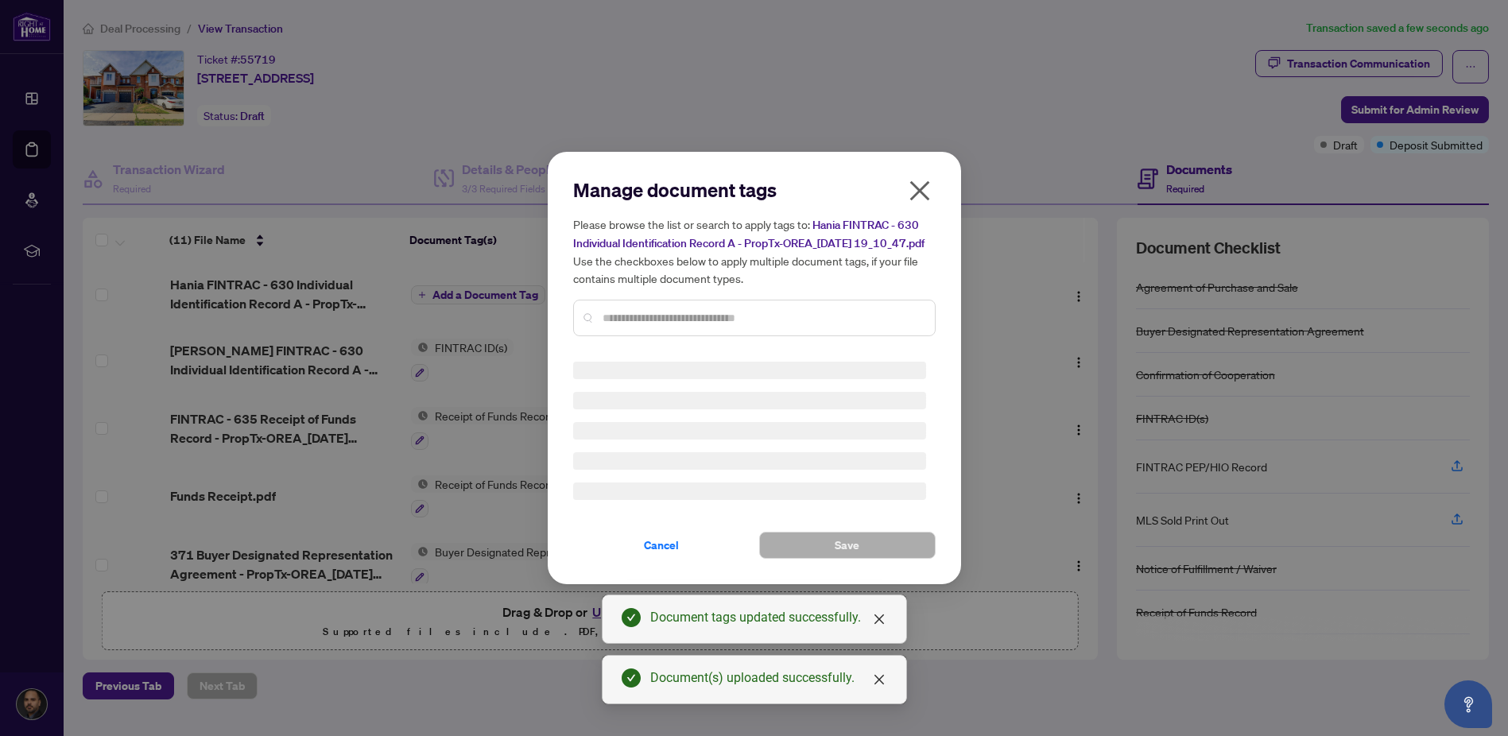
click at [622, 321] on div "Manage document tags Please browse the list or search to apply tags to: Hania F…" at bounding box center [754, 263] width 363 height 172
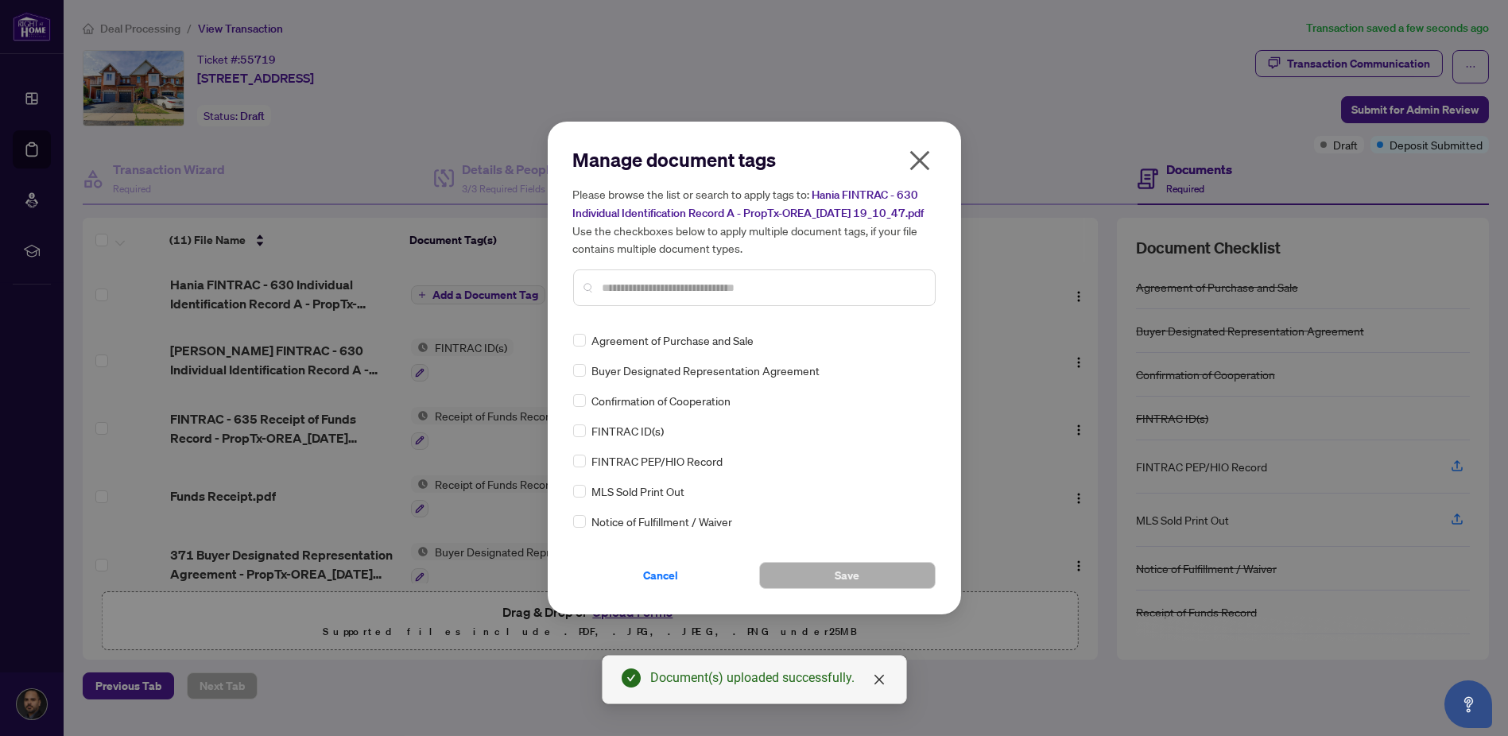
click at [646, 297] on input "text" at bounding box center [763, 287] width 320 height 17
click at [851, 583] on span "Save" at bounding box center [847, 575] width 25 height 25
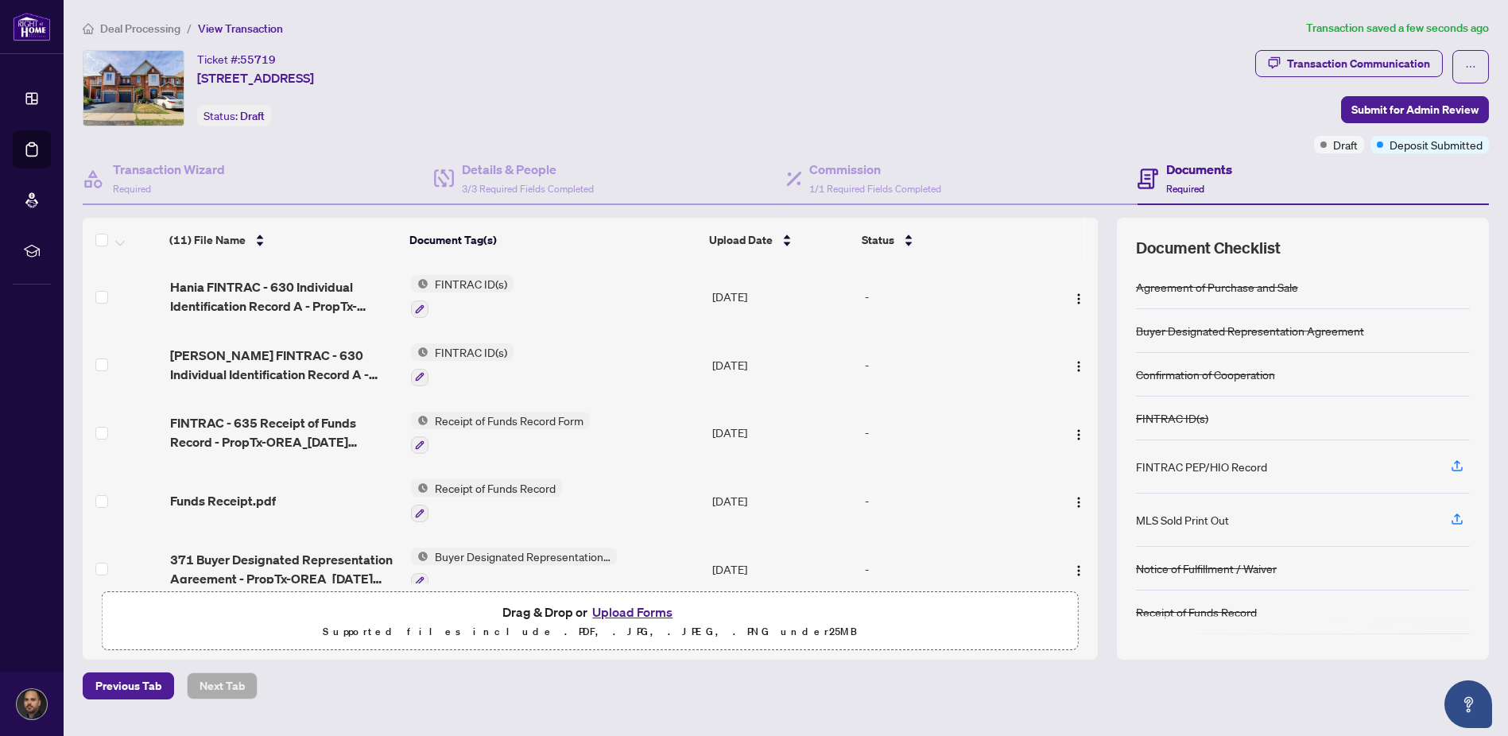
click at [463, 416] on span "Receipt of Funds Record Form" at bounding box center [508, 420] width 161 height 17
click at [324, 425] on span "FINTRAC - 635 Receipt of Funds Record - PropTx-OREA_[DATE] 19_04_10.pdf" at bounding box center [284, 432] width 228 height 38
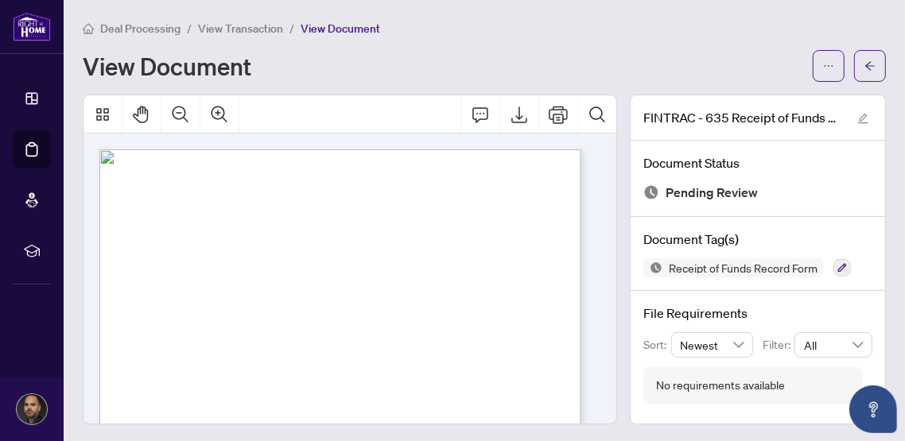
drag, startPoint x: 1468, startPoint y: 0, endPoint x: 85, endPoint y: 221, distance: 1400.8
click at [83, 223] on div at bounding box center [350, 260] width 534 height 330
click at [864, 67] on icon "arrow-left" at bounding box center [869, 65] width 11 height 11
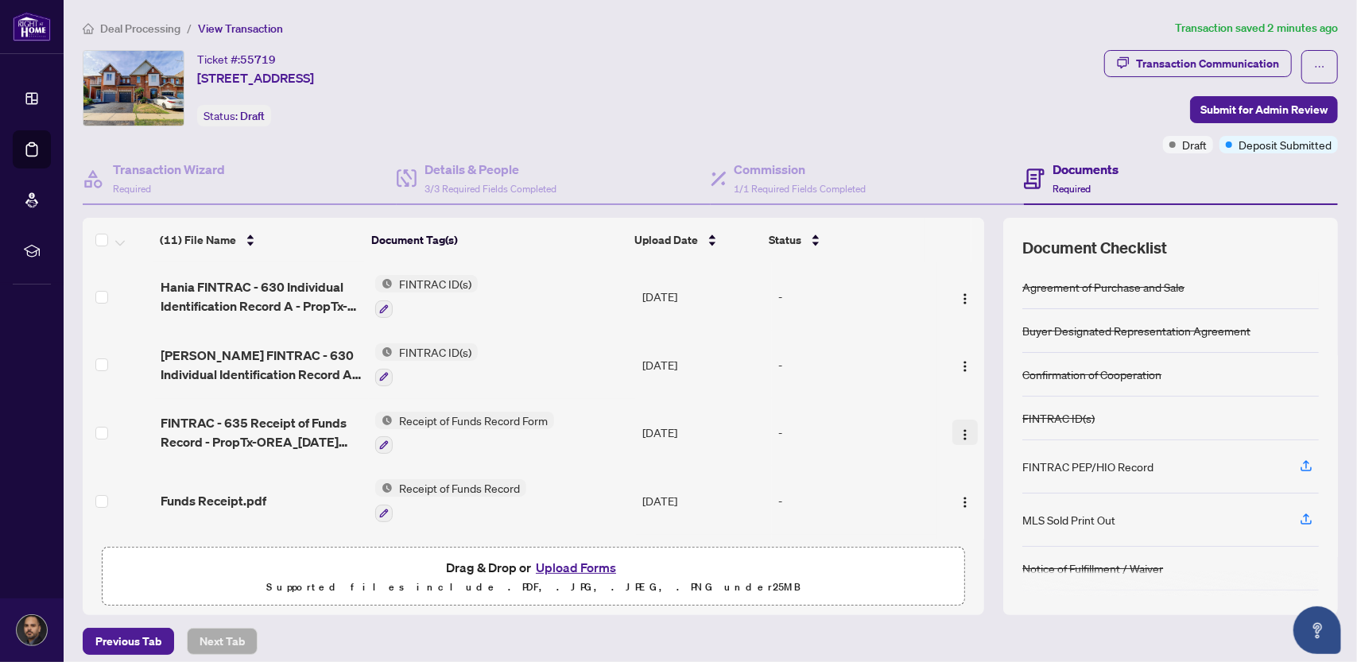
click at [959, 428] on img "button" at bounding box center [965, 434] width 13 height 13
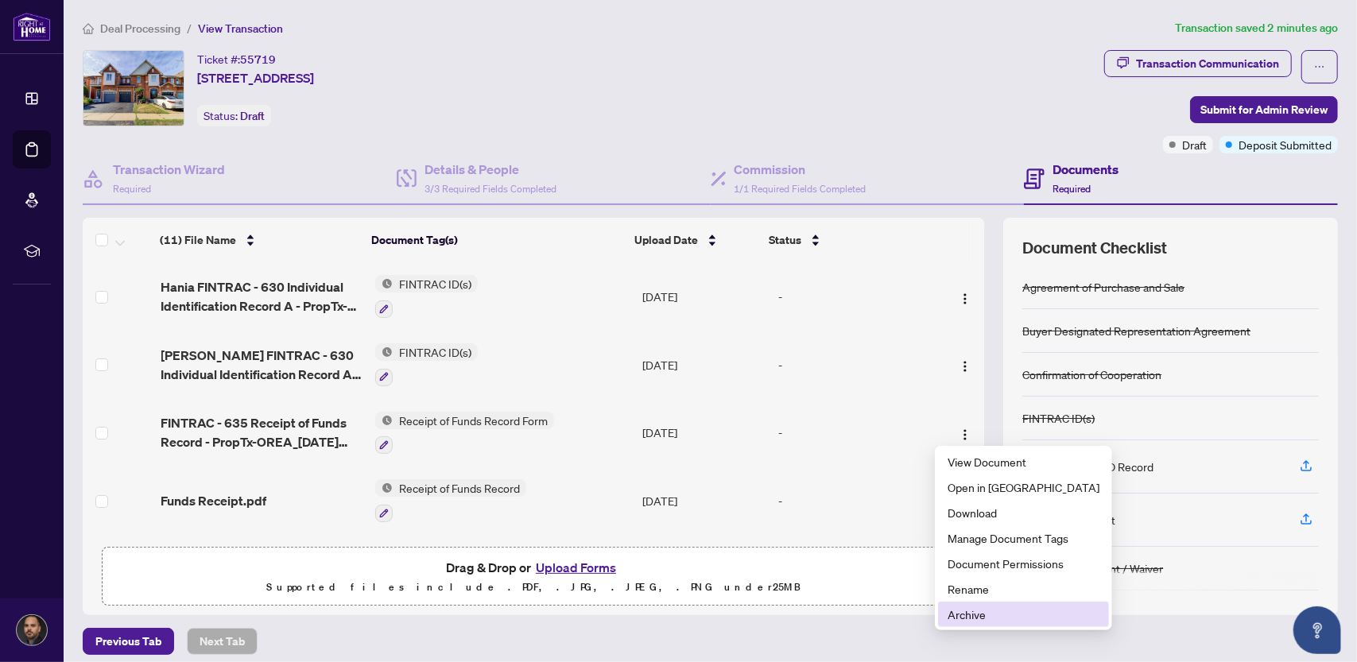
click at [970, 610] on span "Archive" at bounding box center [1024, 614] width 152 height 17
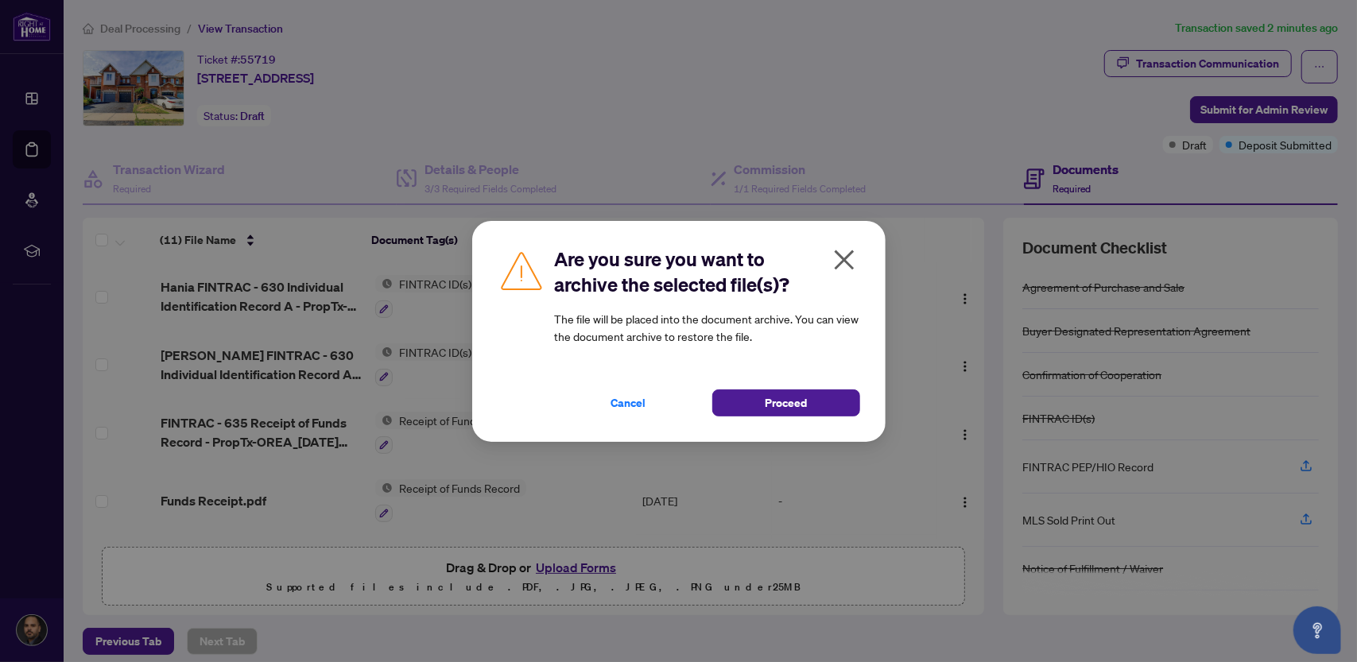
click at [754, 417] on div "Are you sure you want to archive the selected file(s)? The file will be placed …" at bounding box center [678, 331] width 413 height 221
click at [767, 408] on button "Proceed" at bounding box center [786, 403] width 148 height 27
